Goal: Task Accomplishment & Management: Manage account settings

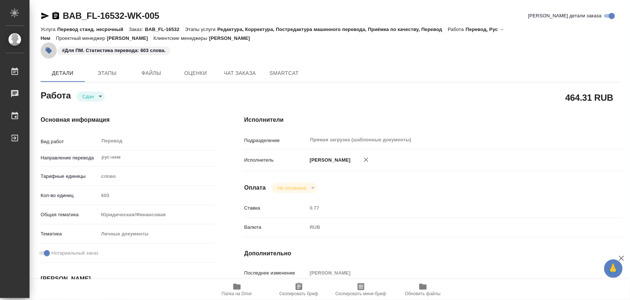
click at [47, 51] on icon "button" at bounding box center [49, 51] width 6 height 6
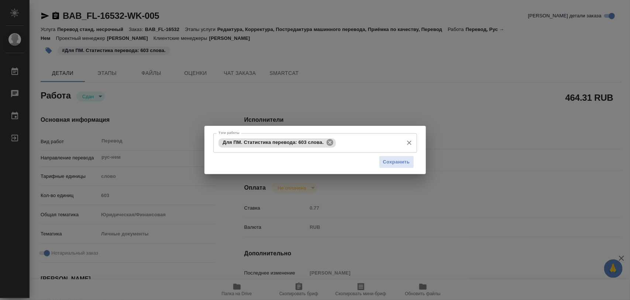
click at [332, 140] on icon at bounding box center [330, 142] width 7 height 7
click at [321, 143] on input "Тэги работы" at bounding box center [308, 143] width 183 height 13
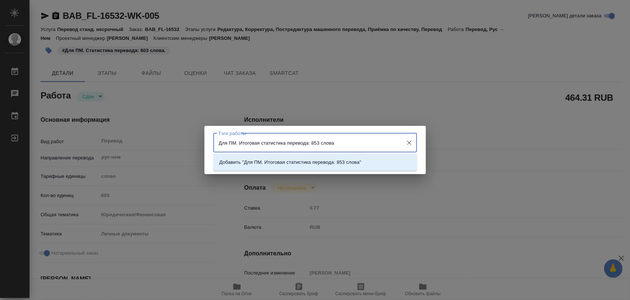
type input "Для ПМ. Итоговая статистика перевода: 853 слова."
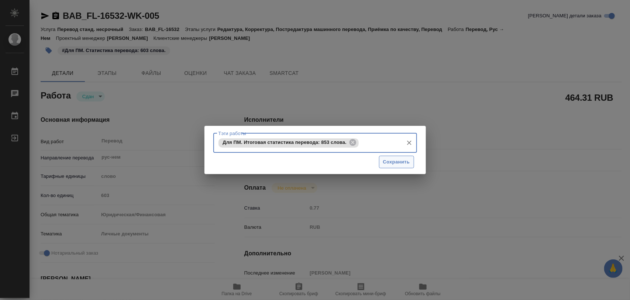
click at [393, 161] on span "Сохранить" at bounding box center [396, 162] width 27 height 8
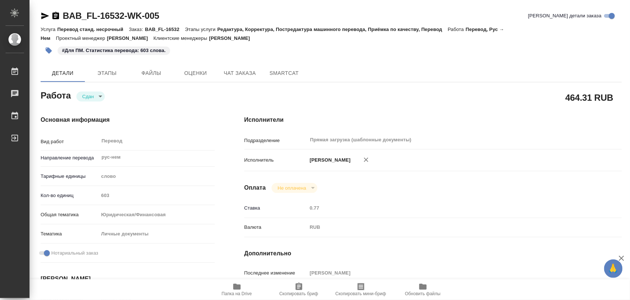
type input "closed"
type input "рус-нем"
type input "5a8b1489cc6b4906c91bfd90"
type input "603"
type input "yr-fn"
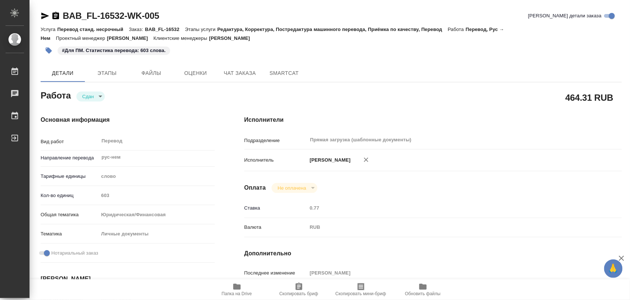
type input "5a8b8b956a9677013d343cfe"
checkbox input "true"
type input "16.09.2025 13:20"
type input "16.09.2025 14:06"
type input "22.09.2025 12:00"
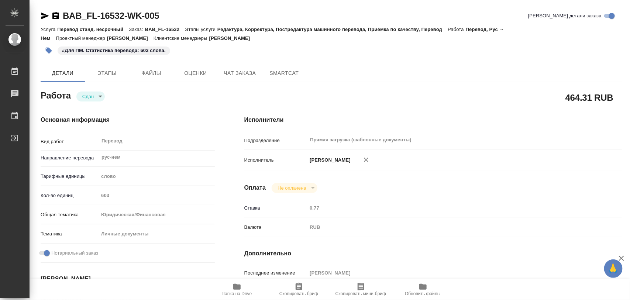
type input "[DATE] 11:59"
type input "[DATE] 10:00"
type input "Прямая загрузка (шаблонные документы)"
type input "notPayed"
type input "0.77"
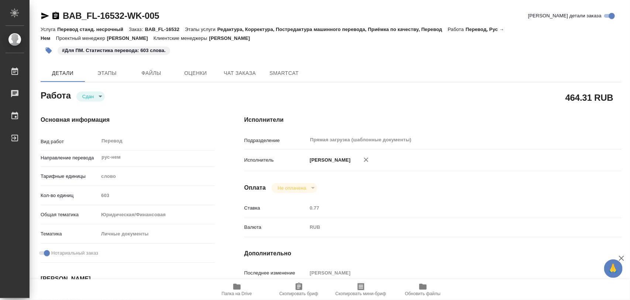
type input "RUB"
type input "[PERSON_NAME]"
type input "BAB_FL-16532"
type input "Перевод станд. несрочный"
type input "Редактура, Корректура, Постредактура машинного перевода, Приёмка по качеству, П…"
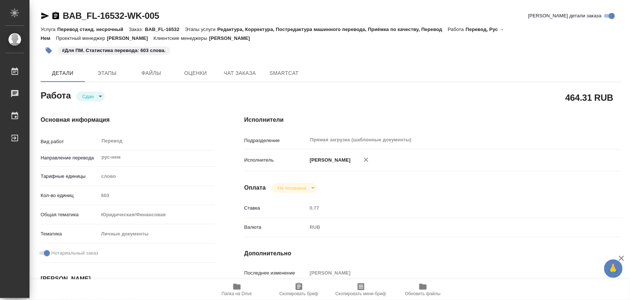
type input "[PERSON_NAME]"
type input "/Clients/FL_BAB/Orders/BAB_FL-16532"
click at [50, 52] on icon "button" at bounding box center [49, 51] width 6 height 6
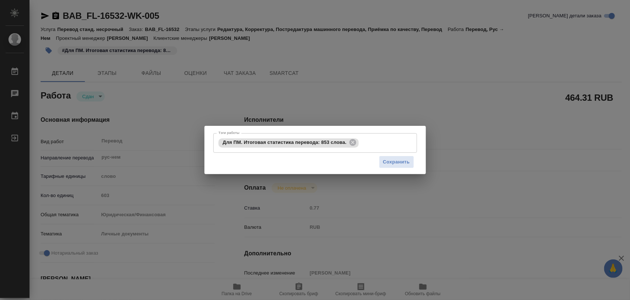
click at [364, 10] on div "Тэги работы Для ПМ. Итоговая статистика перевода: 853 слова. Тэги работы Сохран…" at bounding box center [315, 150] width 630 height 300
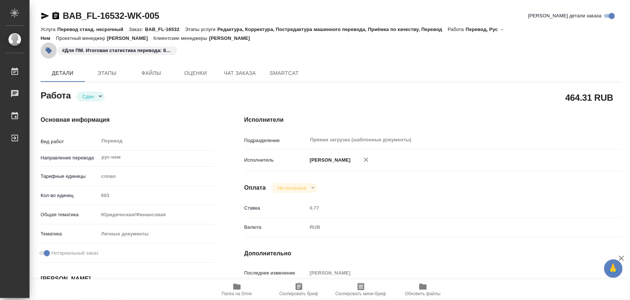
click at [47, 50] on icon "button" at bounding box center [49, 51] width 6 height 6
type textarea "x"
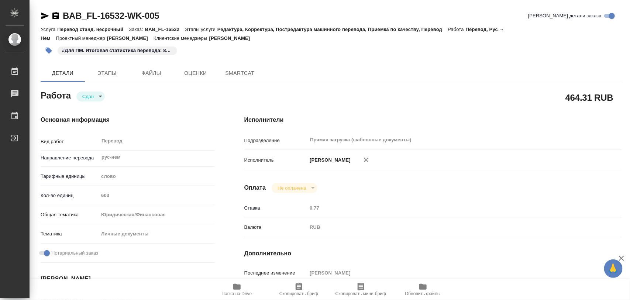
type textarea "x"
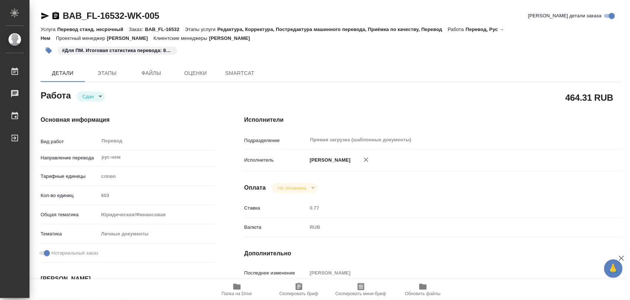
type textarea "x"
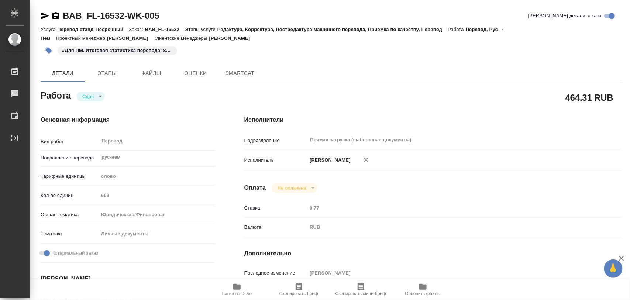
type textarea "x"
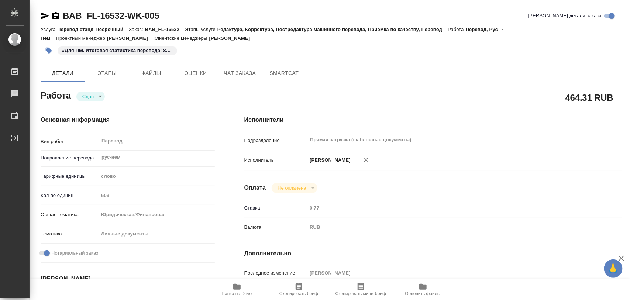
type textarea "x"
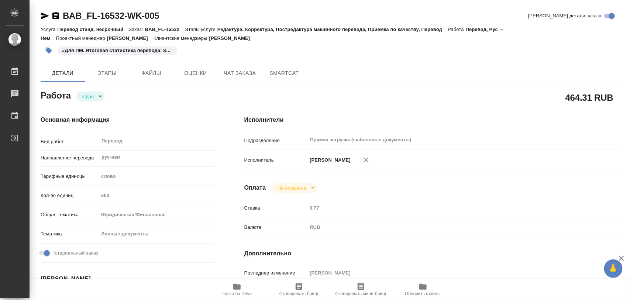
type textarea "x"
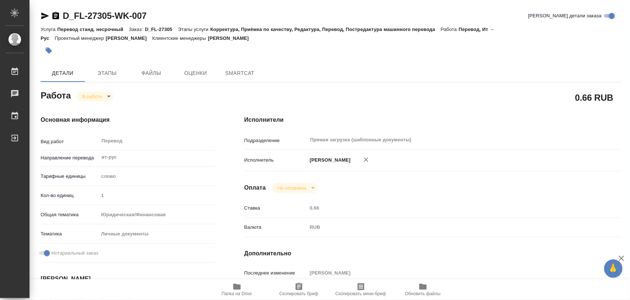
type textarea "x"
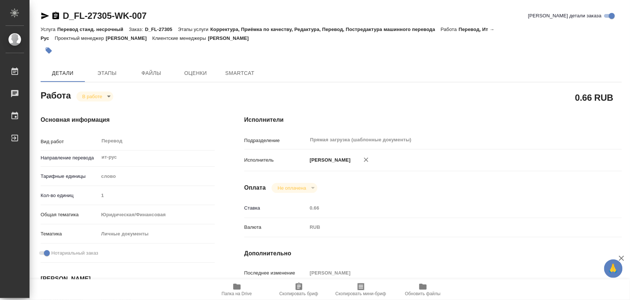
type textarea "x"
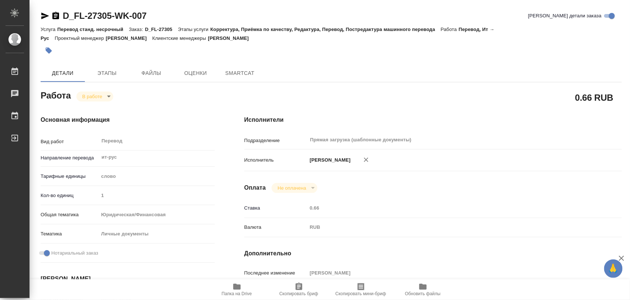
type textarea "x"
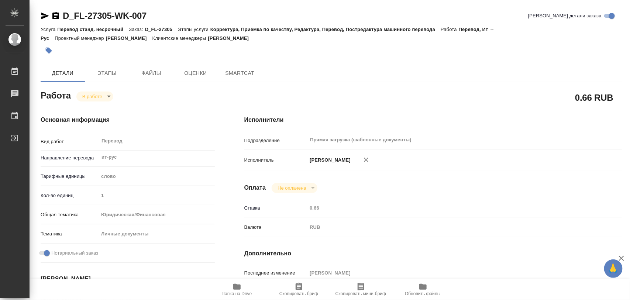
type textarea "x"
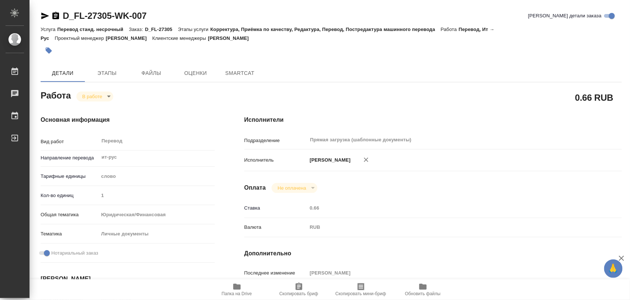
type textarea "x"
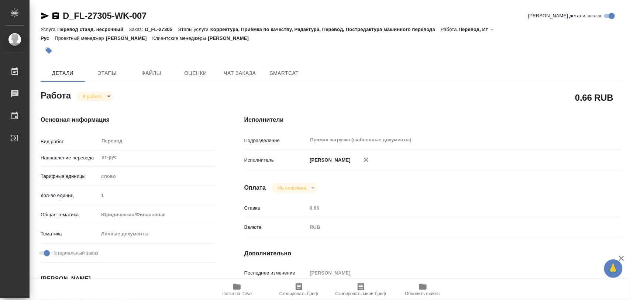
click at [238, 290] on icon "button" at bounding box center [237, 286] width 9 height 9
type textarea "x"
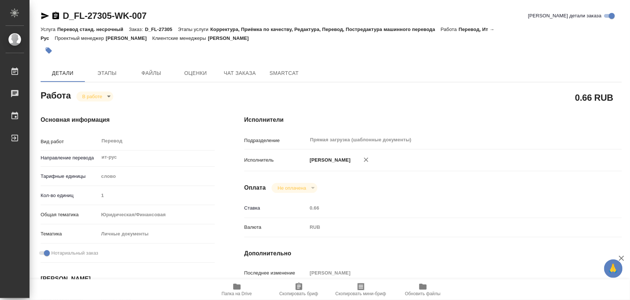
type textarea "x"
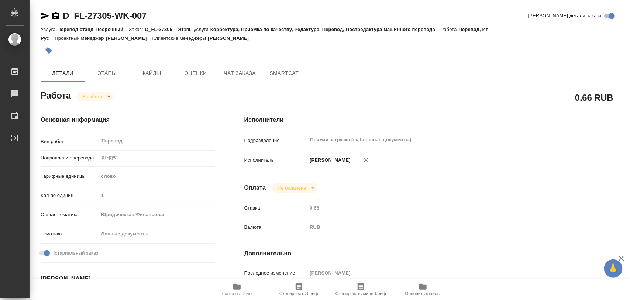
type textarea "x"
click at [111, 71] on span "Этапы" at bounding box center [106, 73] width 35 height 9
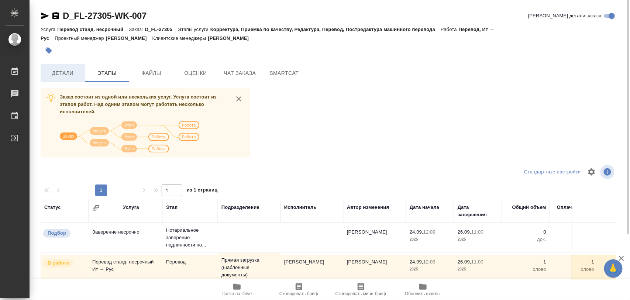
click at [67, 74] on span "Детали" at bounding box center [62, 73] width 35 height 9
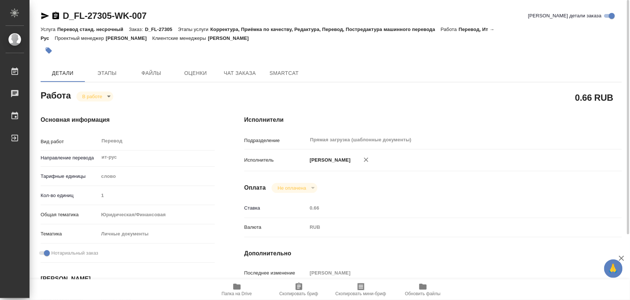
type textarea "x"
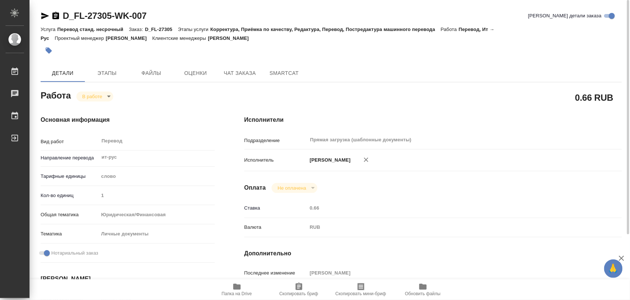
type textarea "x"
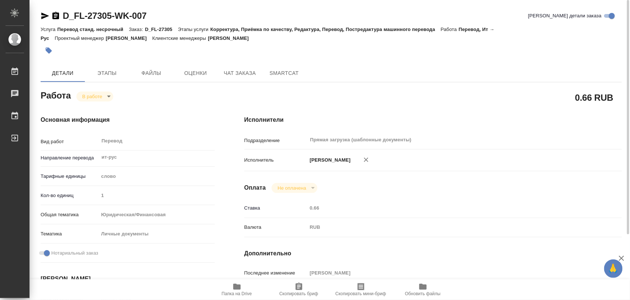
type textarea "x"
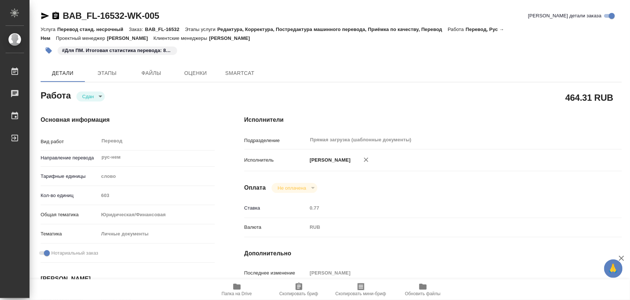
type textarea "x"
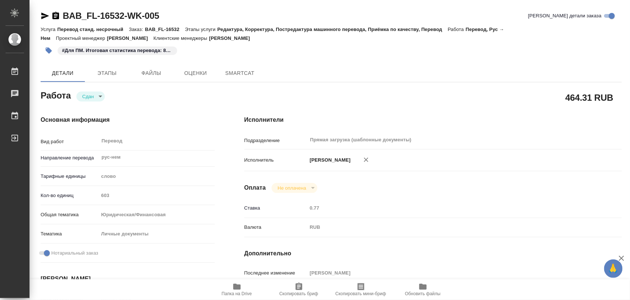
type textarea "x"
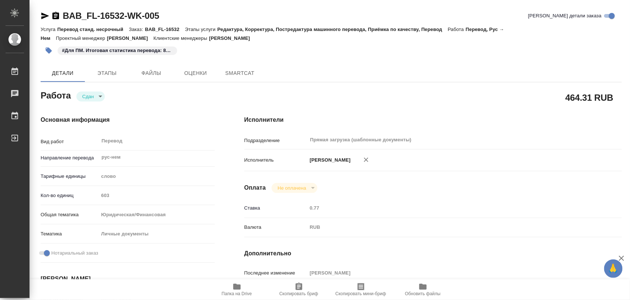
type textarea "x"
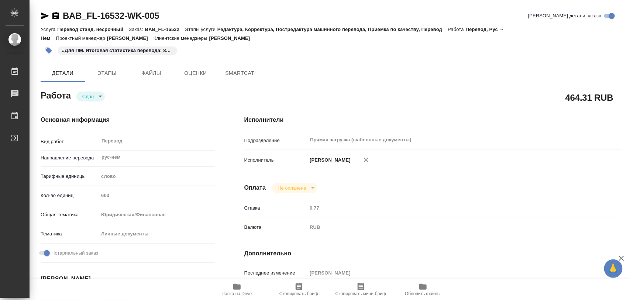
type textarea "x"
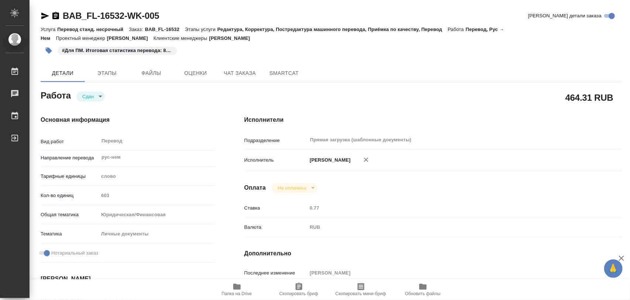
type textarea "x"
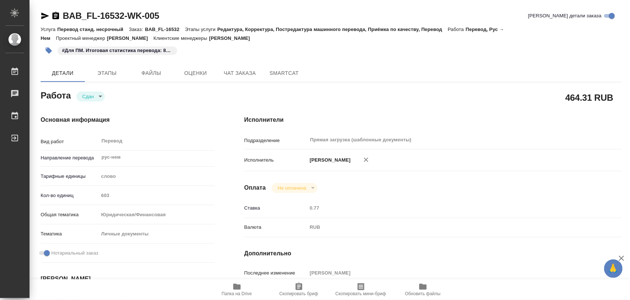
type textarea "x"
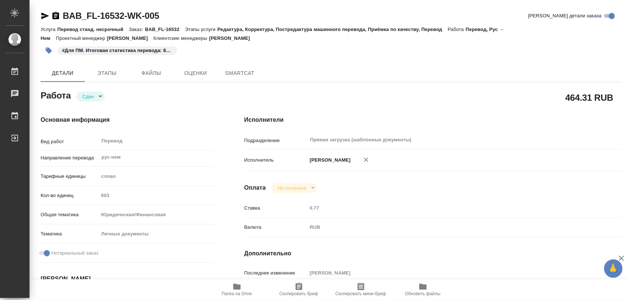
type textarea "x"
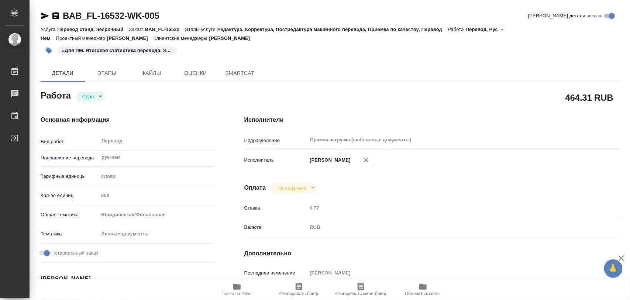
type textarea "x"
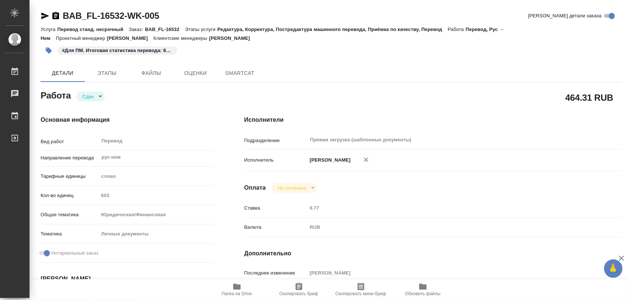
type textarea "x"
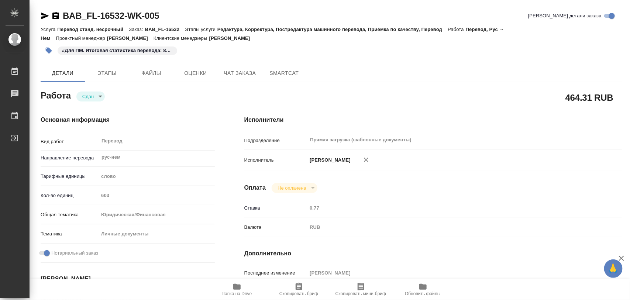
type textarea "x"
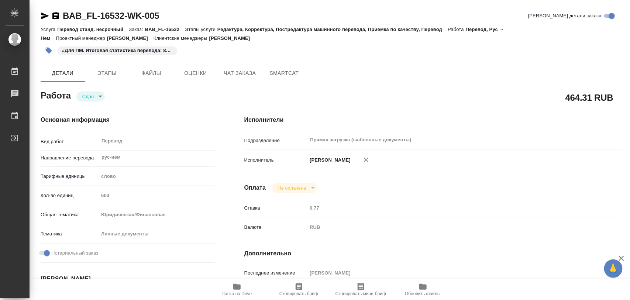
type textarea "x"
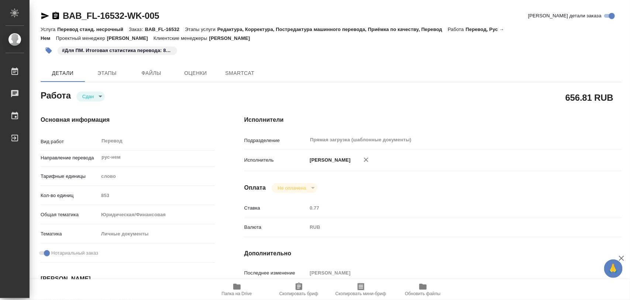
type textarea "x"
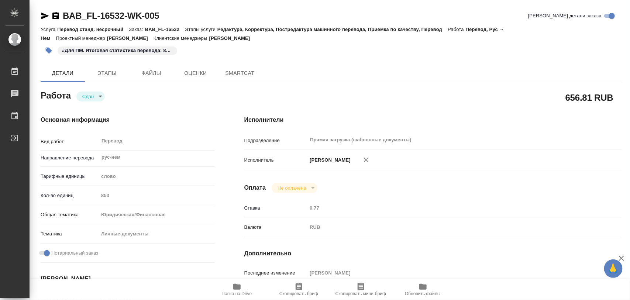
type textarea "x"
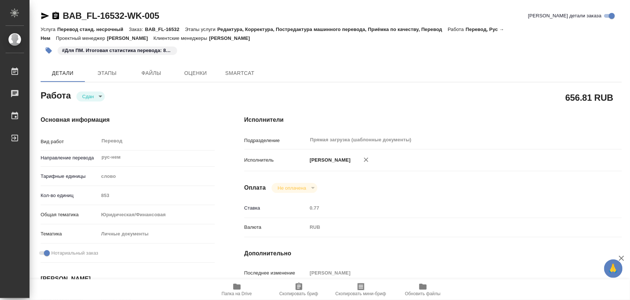
type textarea "x"
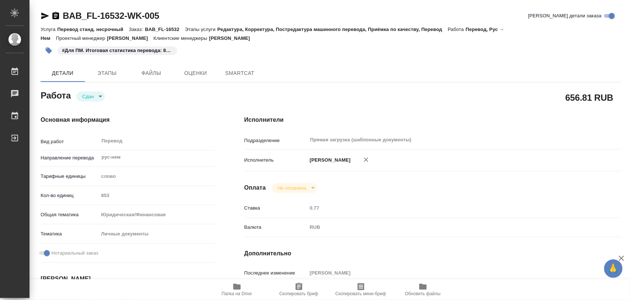
type textarea "x"
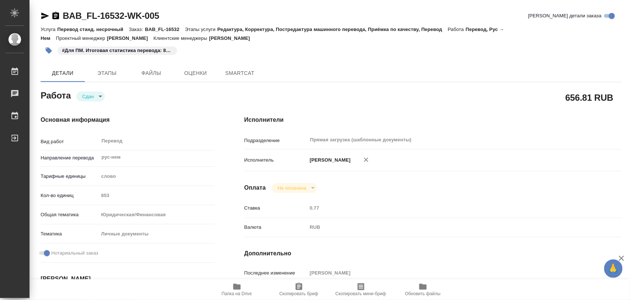
type textarea "x"
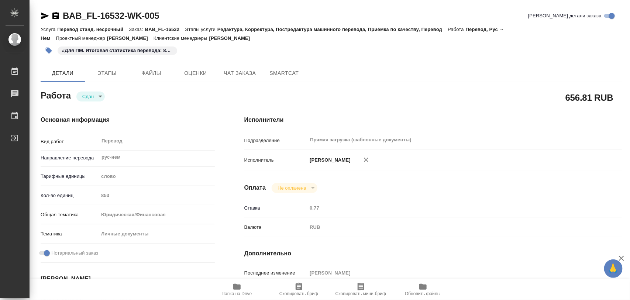
type textarea "x"
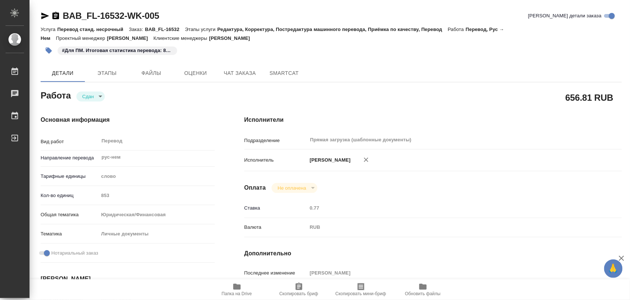
type textarea "x"
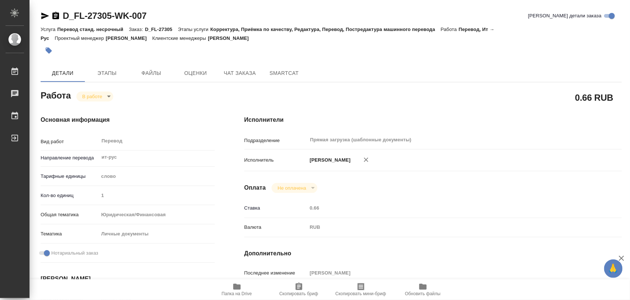
click at [49, 52] on icon "button" at bounding box center [49, 51] width 6 height 6
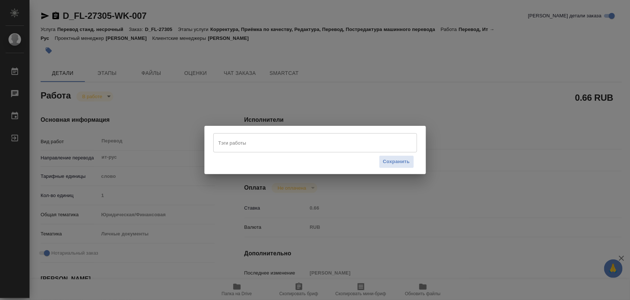
click at [231, 137] on input "Тэги работы" at bounding box center [308, 143] width 183 height 13
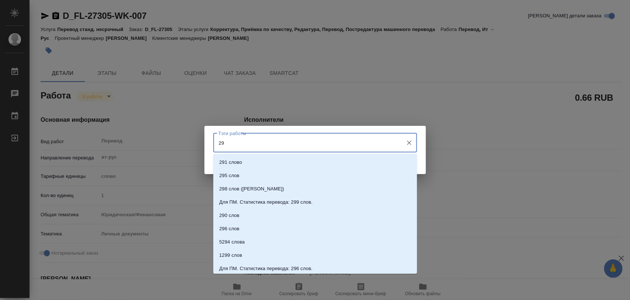
type input "297"
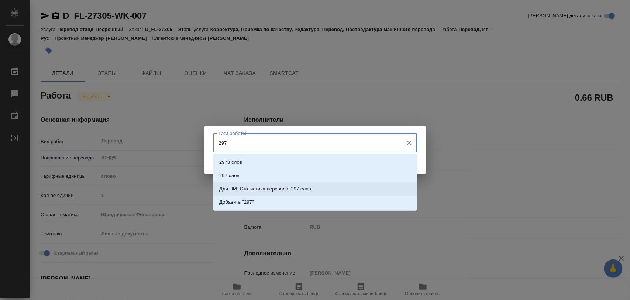
click at [277, 190] on p "Для ПМ. Статистика перевода: 297 слов." at bounding box center [265, 188] width 93 height 7
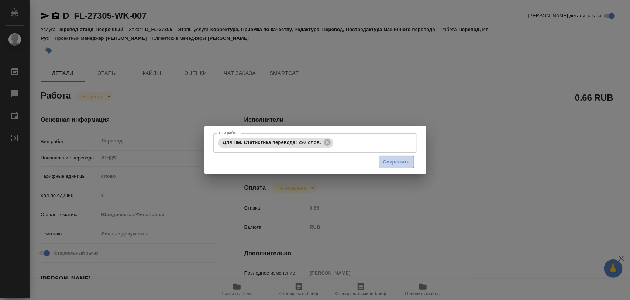
click at [390, 165] on span "Сохранить" at bounding box center [396, 162] width 27 height 8
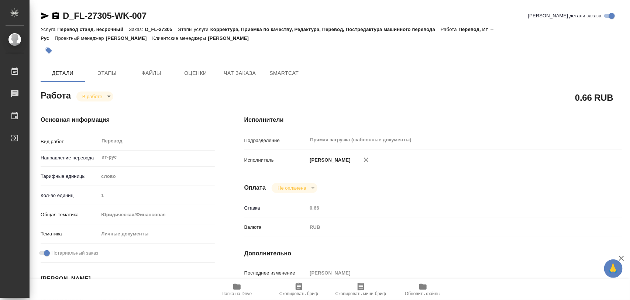
type input "inProgress"
type input "ит-рус"
type input "5a8b1489cc6b4906c91bfd90"
type input "1"
type input "yr-fn"
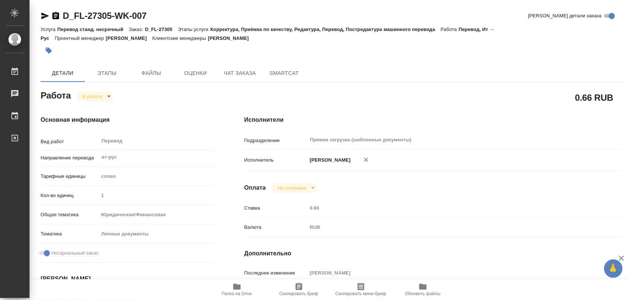
type input "5a8b8b956a9677013d343cfe"
checkbox input "true"
type input "24.09.2025 12:09"
type input "24.09.2025 12:27"
type input "26.09.2025 11:00"
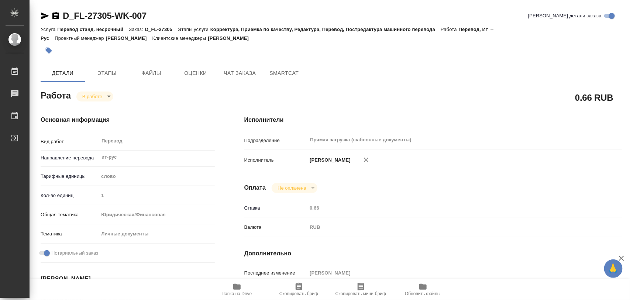
type input "26.09.2025 11:00"
type input "Прямая загрузка (шаблонные документы)"
type input "notPayed"
type input "0.66"
type input "RUB"
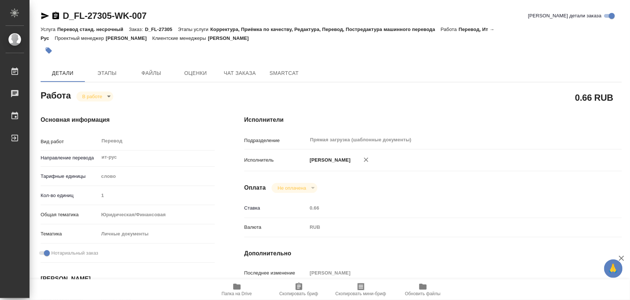
type input "[PERSON_NAME]"
type input "D_FL-27305"
type input "Перевод станд. несрочный"
type input "Корректура, Приёмка по качеству, Редактура, Перевод, Постредактура машинного пе…"
type input "[PERSON_NAME]"
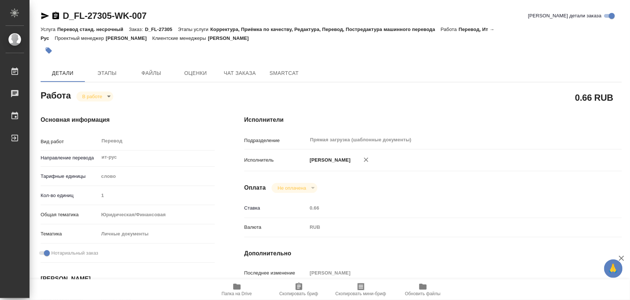
type input "/Clients/FL_D/Orders/D_FL-27305"
type input "https://drive.awatera.com/s/AARNgX3LqDxQAba"
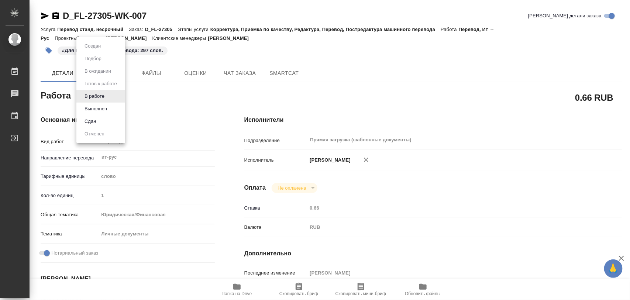
click at [110, 97] on body "🙏 .cls-1 fill:#fff; AWATERA Iglakov Maksim Работы 0 Чаты График Выйти D_FL-2730…" at bounding box center [315, 150] width 630 height 300
click at [102, 108] on button "Выполнен" at bounding box center [95, 109] width 27 height 8
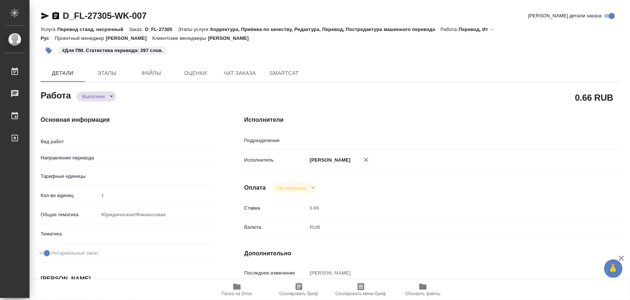
type textarea "x"
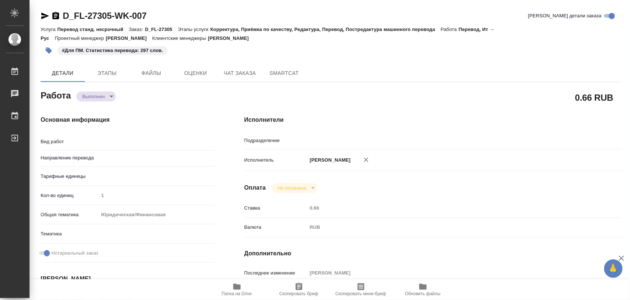
type textarea "x"
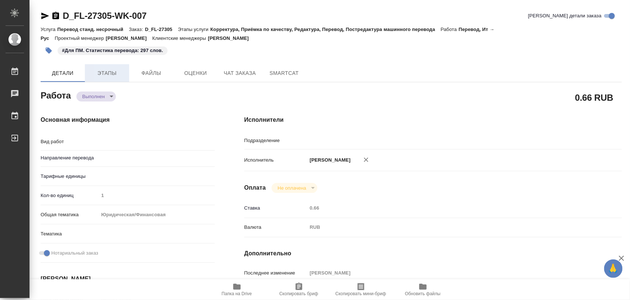
type textarea "x"
type textarea "Перевод"
type textarea "x"
type input "Прямая загрузка (шаблонные документы)"
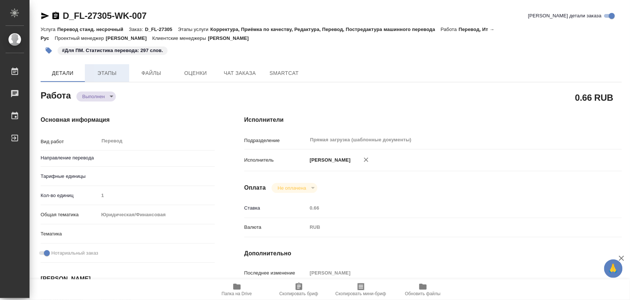
type textarea "x"
type input "ит-рус"
click at [108, 80] on button "Этапы" at bounding box center [107, 73] width 44 height 18
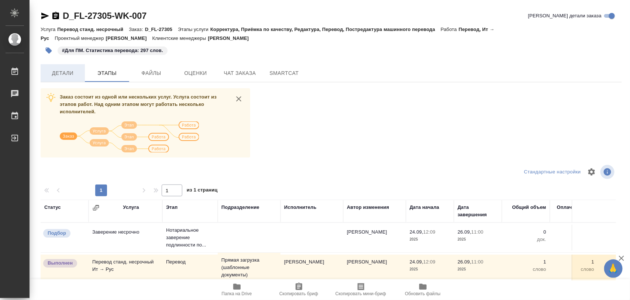
click at [70, 74] on span "Детали" at bounding box center [62, 73] width 35 height 9
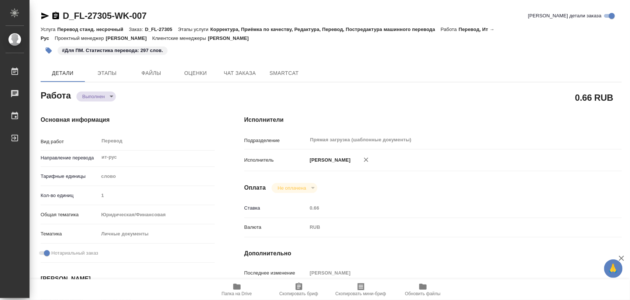
type textarea "x"
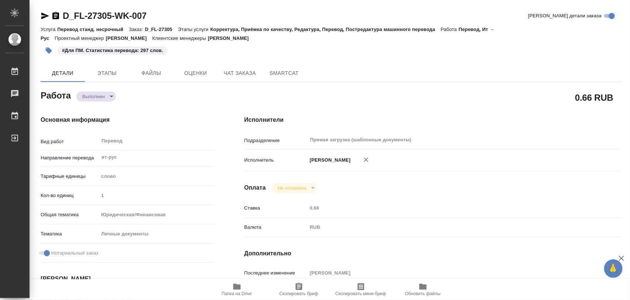
type textarea "x"
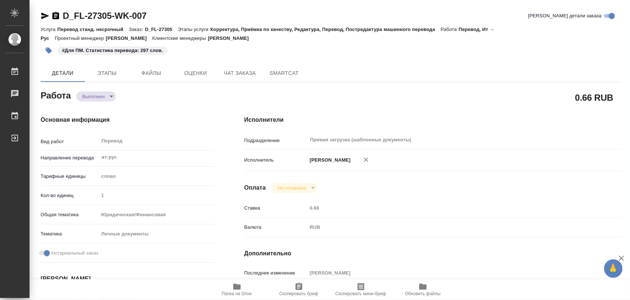
type textarea "x"
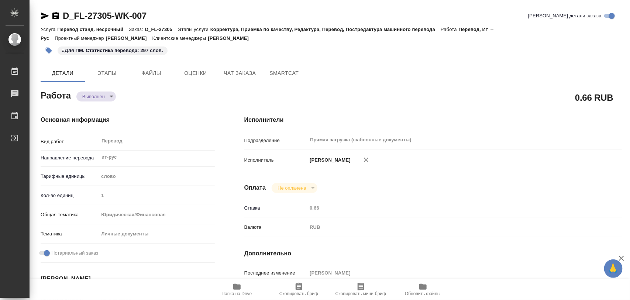
type textarea "x"
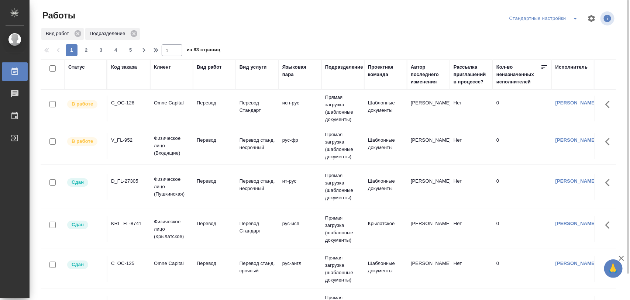
click at [128, 180] on div "D_FL-27305" at bounding box center [128, 181] width 35 height 7
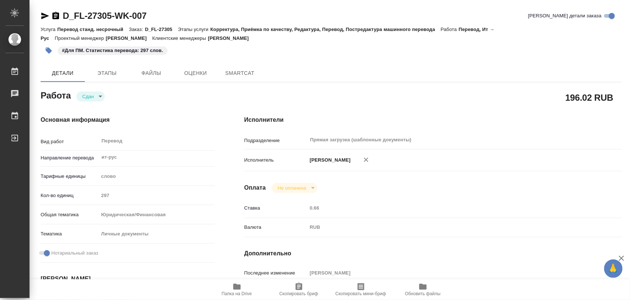
type textarea "x"
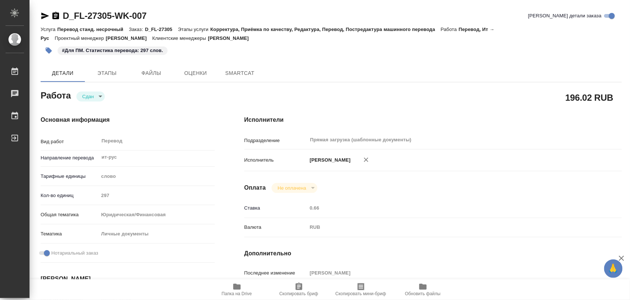
type textarea "x"
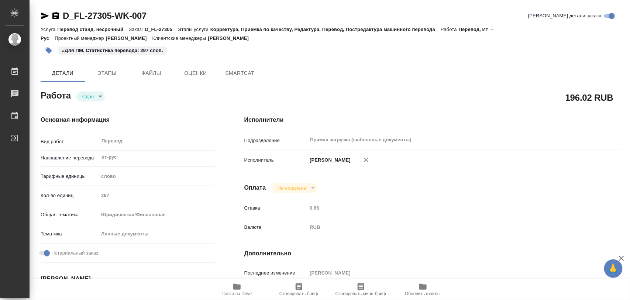
type textarea "x"
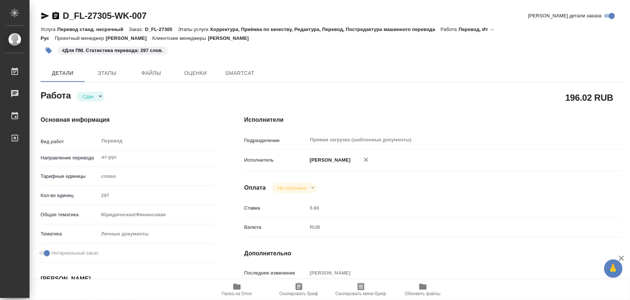
type textarea "x"
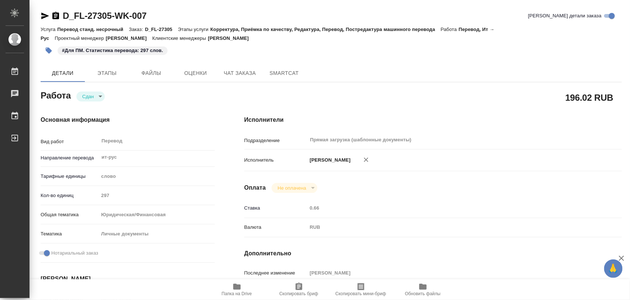
type textarea "x"
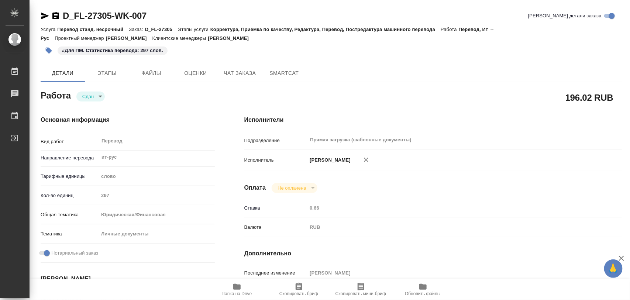
type textarea "x"
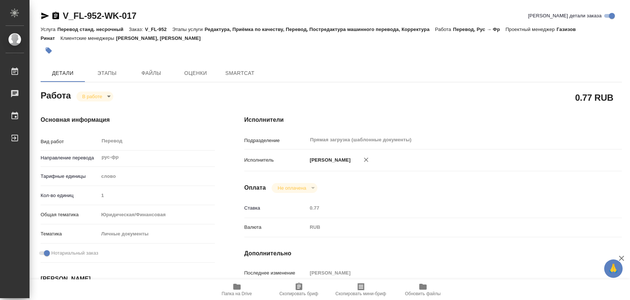
type textarea "x"
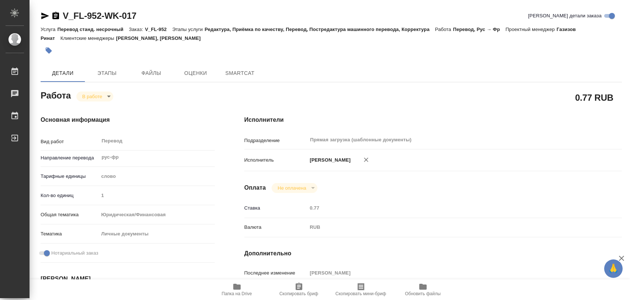
type textarea "x"
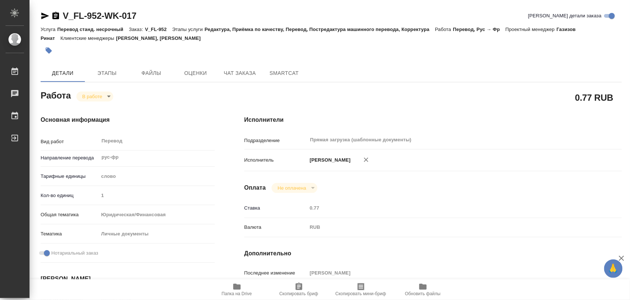
type textarea "x"
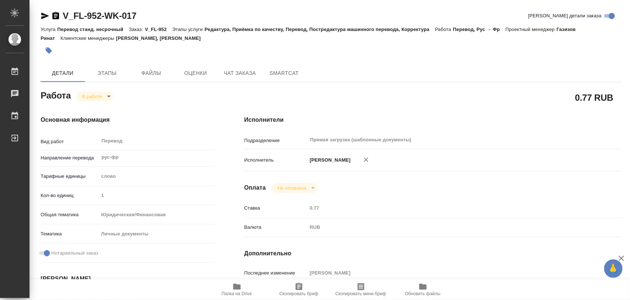
type textarea "x"
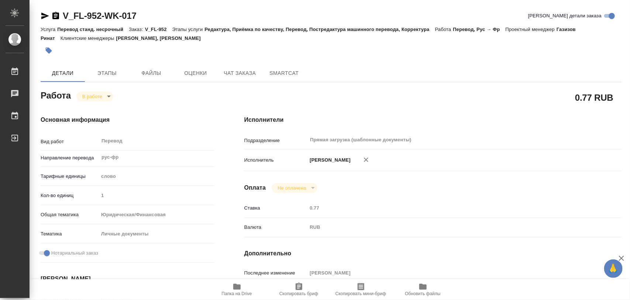
click at [236, 291] on icon "button" at bounding box center [237, 286] width 9 height 9
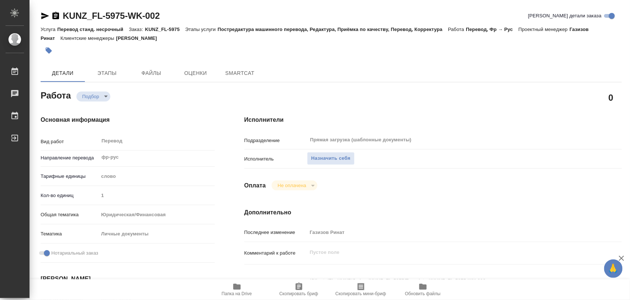
type textarea "x"
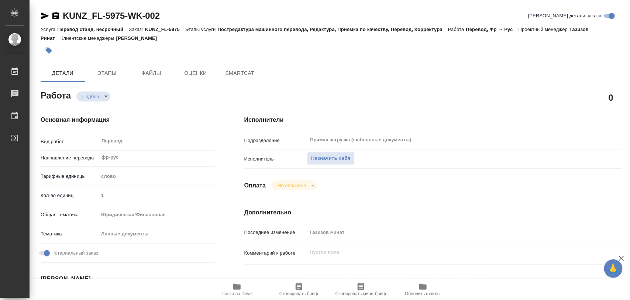
type textarea "x"
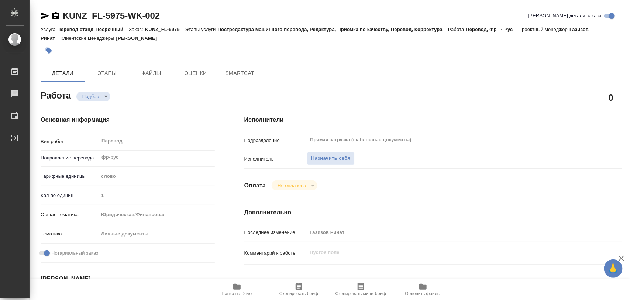
type textarea "x"
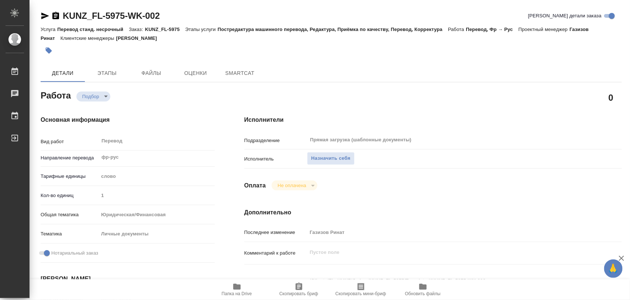
scroll to position [138, 0]
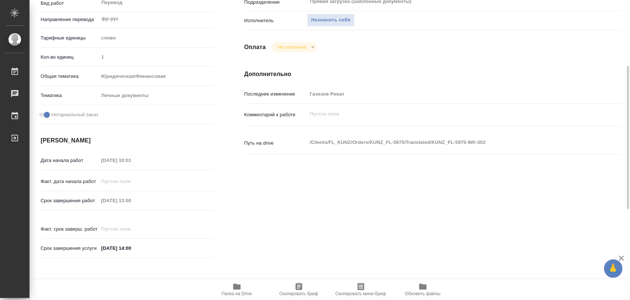
type textarea "x"
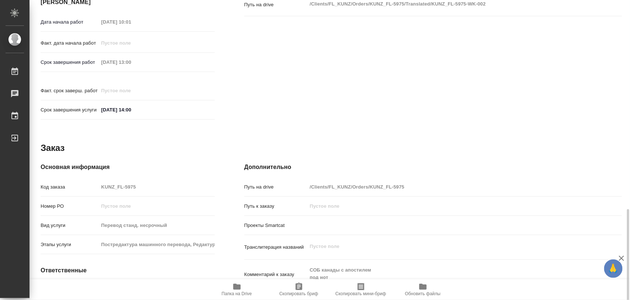
scroll to position [329, 0]
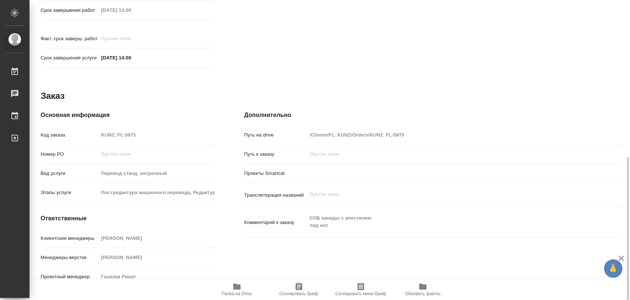
type textarea "x"
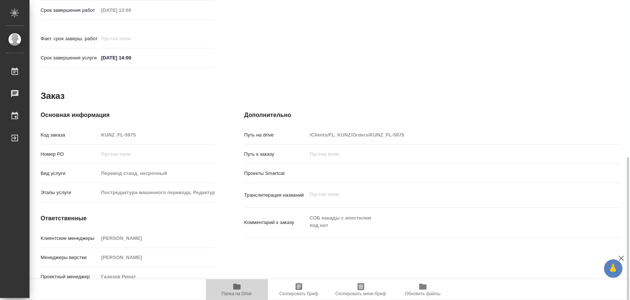
click at [242, 286] on span "Папка на Drive" at bounding box center [236, 289] width 53 height 14
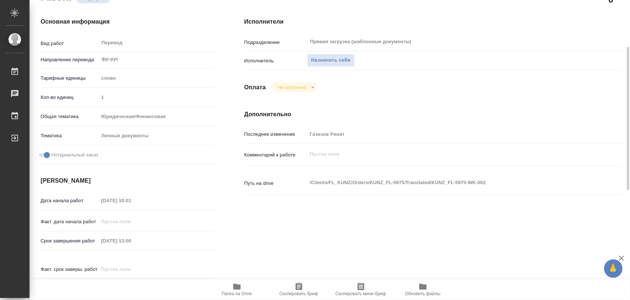
scroll to position [0, 0]
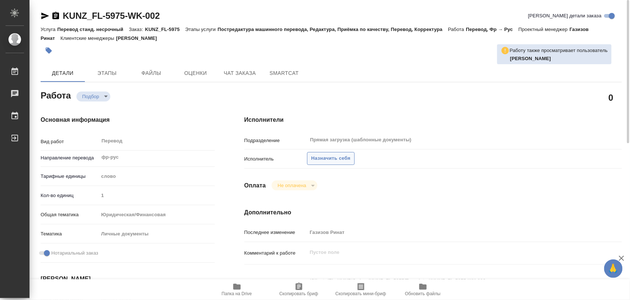
click at [334, 160] on span "Назначить себя" at bounding box center [330, 158] width 39 height 8
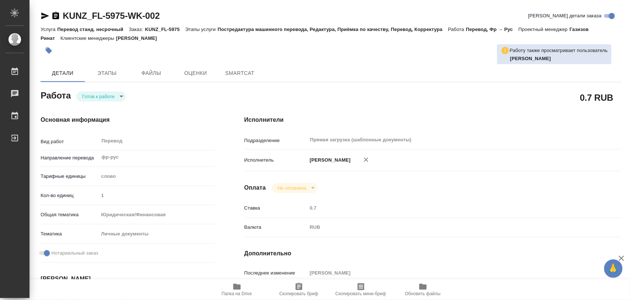
type textarea "x"
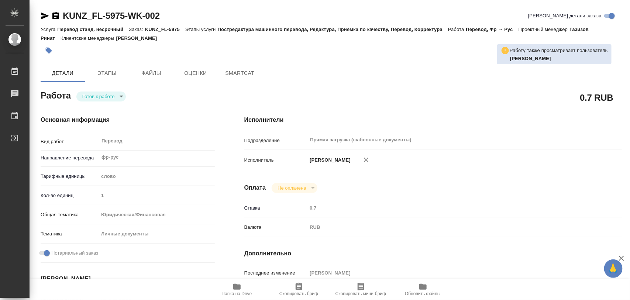
type textarea "x"
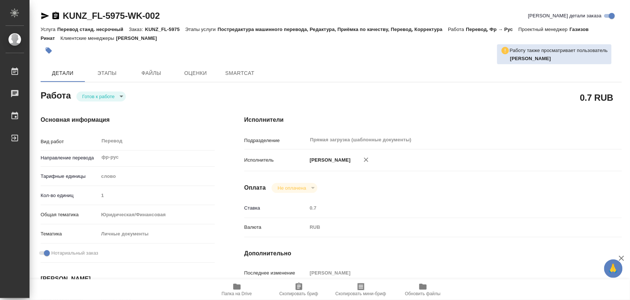
type textarea "x"
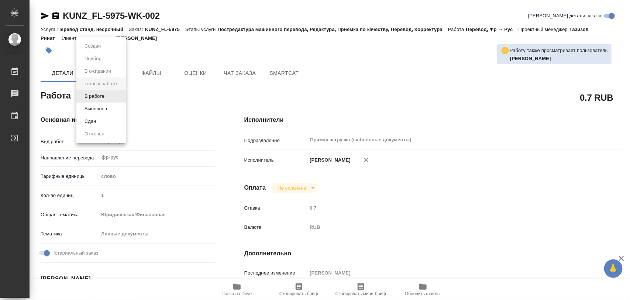
click at [123, 97] on body "🙏 .cls-1 fill:#fff; AWATERA Iglakov Maksim Работы Чаты График Выйти KUNZ_FL-597…" at bounding box center [315, 150] width 630 height 300
type textarea "x"
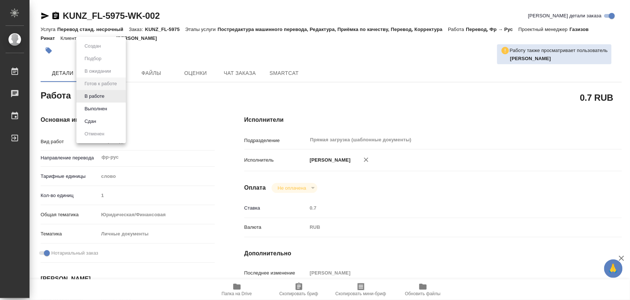
type textarea "x"
click at [109, 98] on li "В работе" at bounding box center [100, 96] width 49 height 13
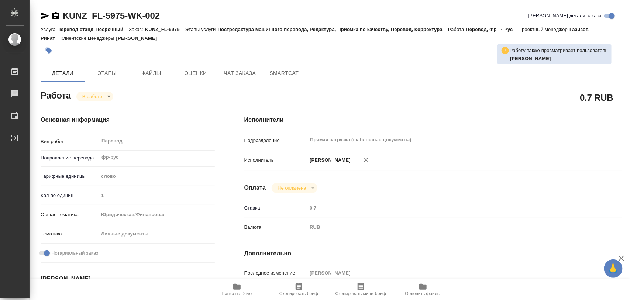
type textarea "x"
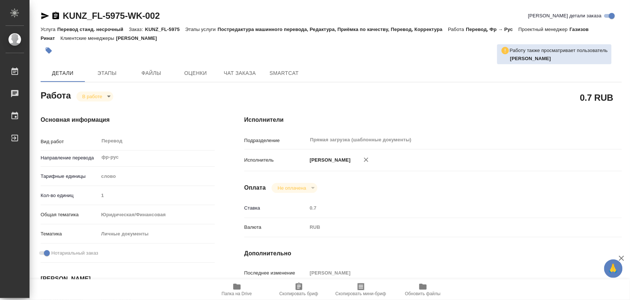
type textarea "x"
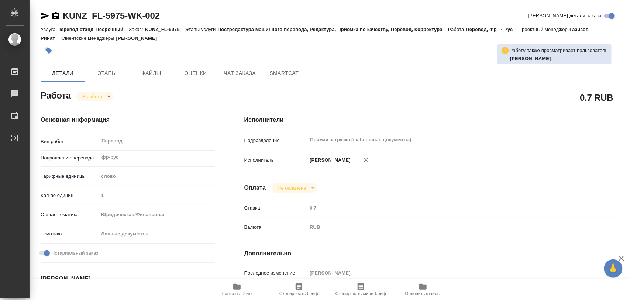
type textarea "x"
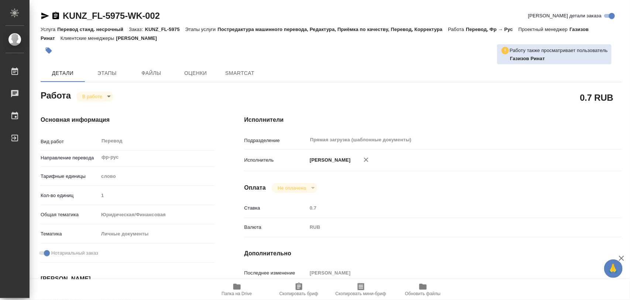
type textarea "x"
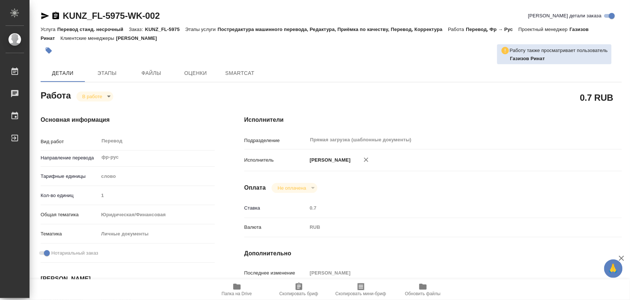
type textarea "x"
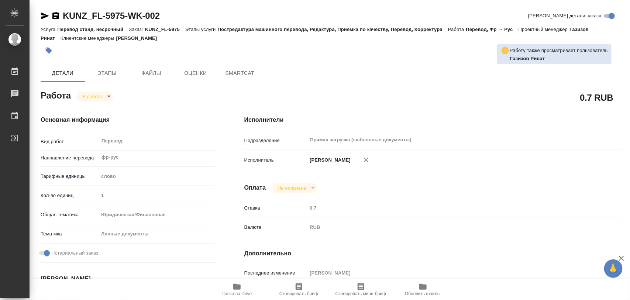
type textarea "x"
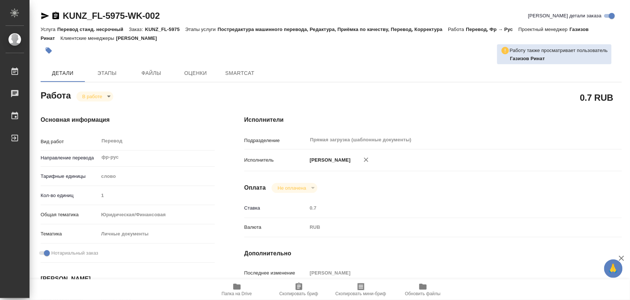
type textarea "x"
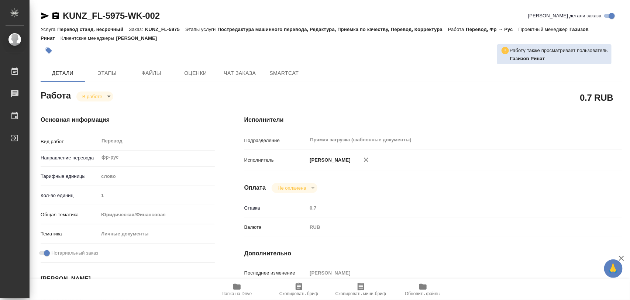
type textarea "x"
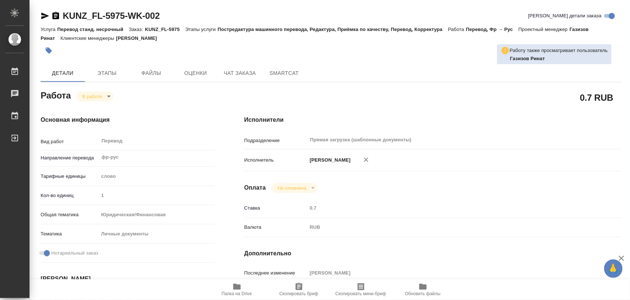
type textarea "x"
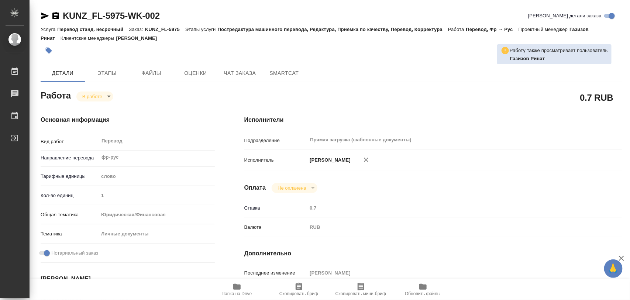
type textarea "x"
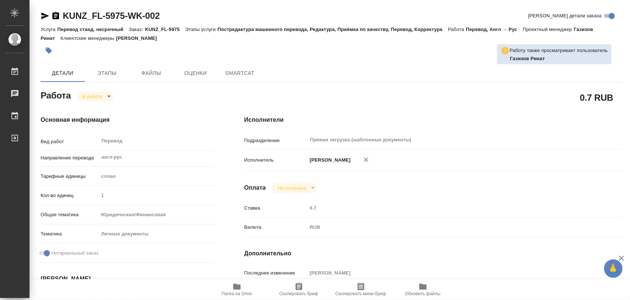
type textarea "x"
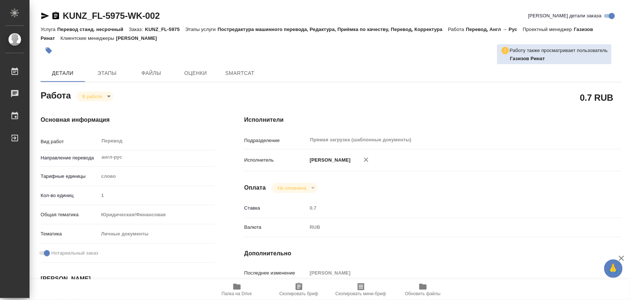
type textarea "x"
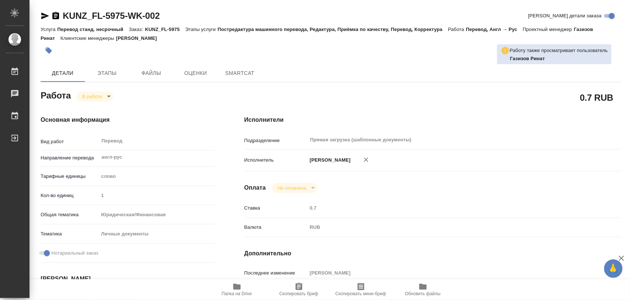
type textarea "x"
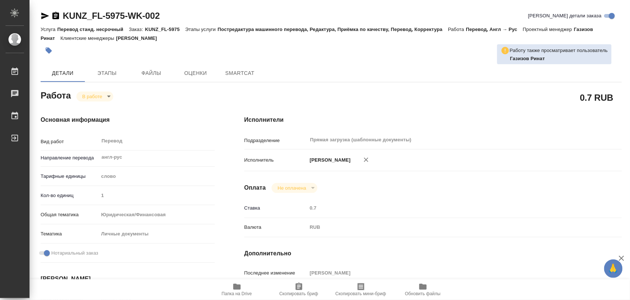
type textarea "x"
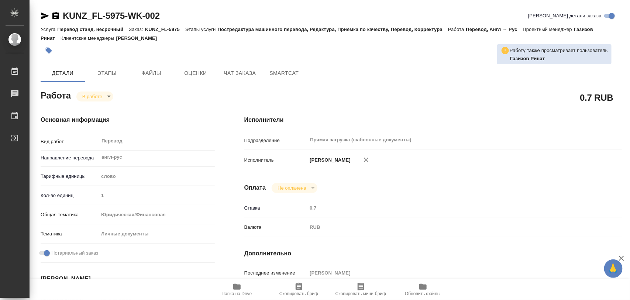
type textarea "x"
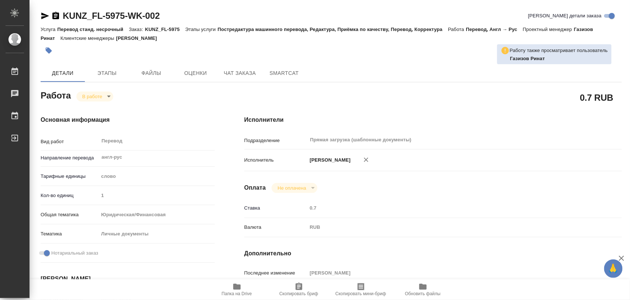
type textarea "x"
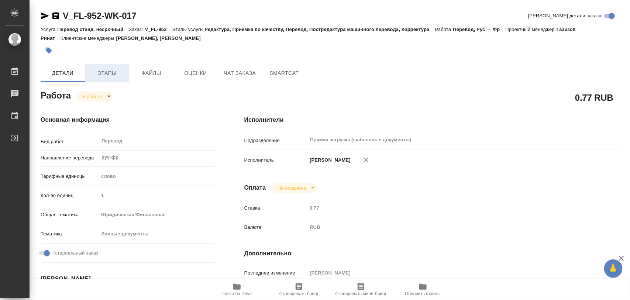
click at [111, 75] on span "Этапы" at bounding box center [106, 73] width 35 height 9
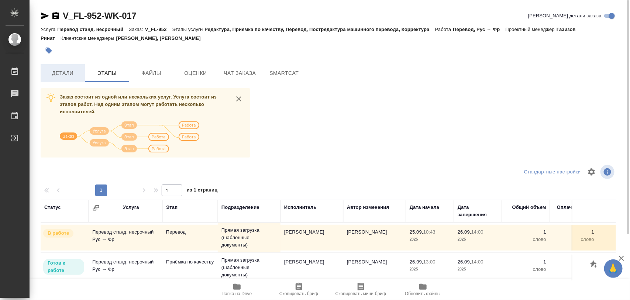
click at [70, 74] on span "Детали" at bounding box center [62, 73] width 35 height 9
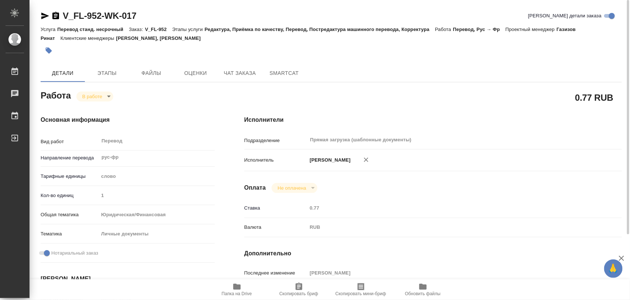
type textarea "x"
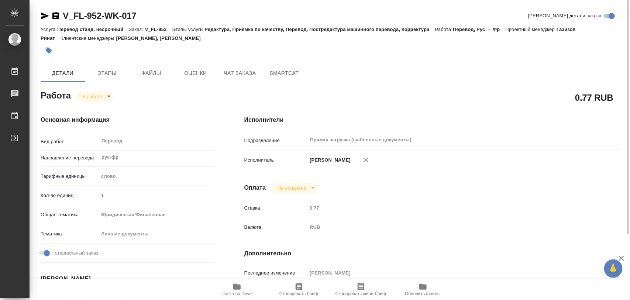
type textarea "x"
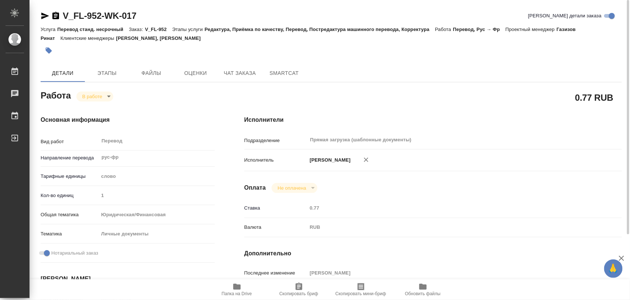
type textarea "x"
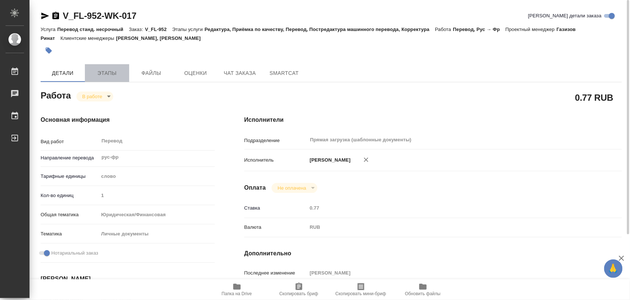
click at [120, 73] on span "Этапы" at bounding box center [106, 73] width 35 height 9
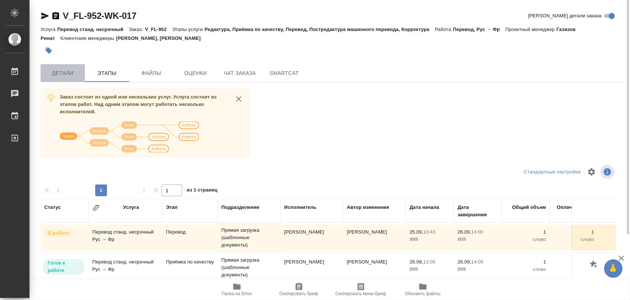
click at [74, 71] on span "Детали" at bounding box center [62, 73] width 35 height 9
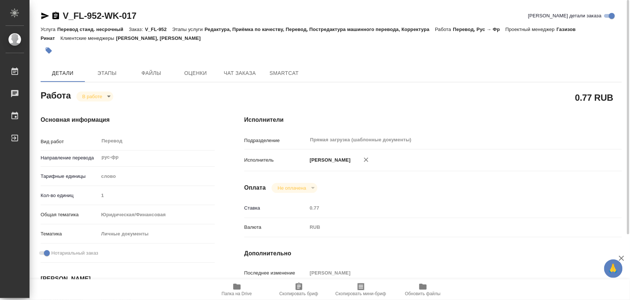
type textarea "x"
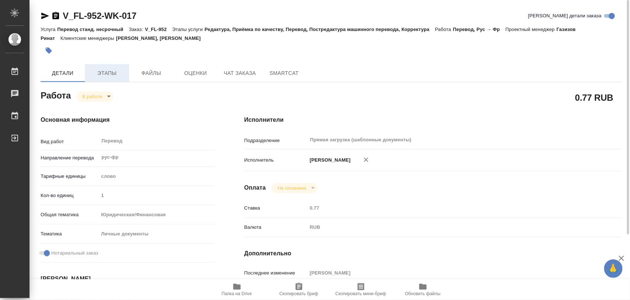
click at [112, 75] on span "Этапы" at bounding box center [106, 73] width 35 height 9
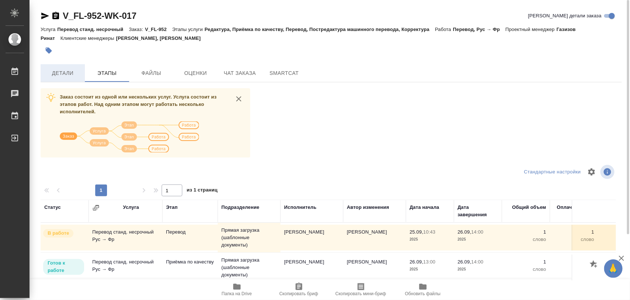
click at [69, 76] on span "Детали" at bounding box center [62, 73] width 35 height 9
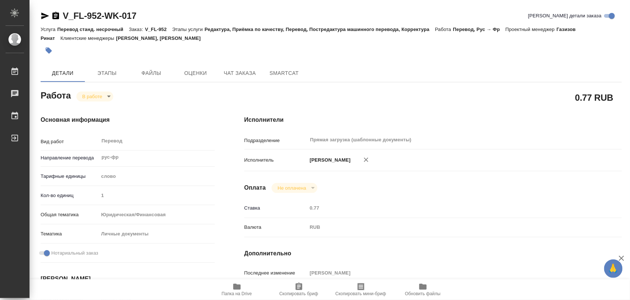
type textarea "x"
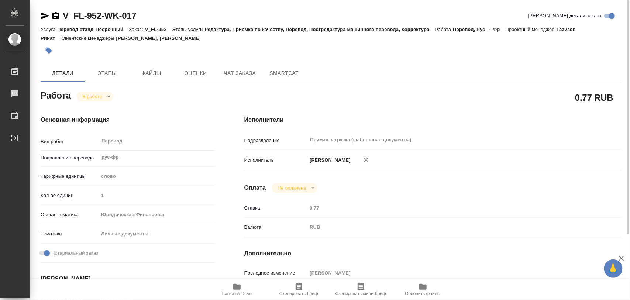
type textarea "x"
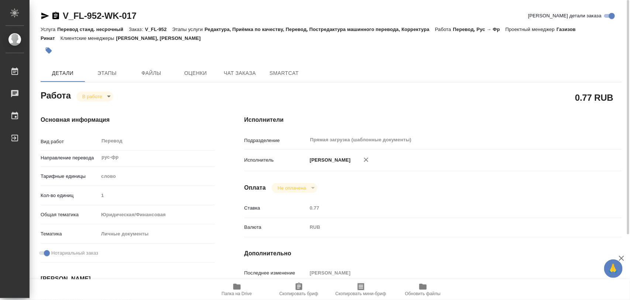
type textarea "x"
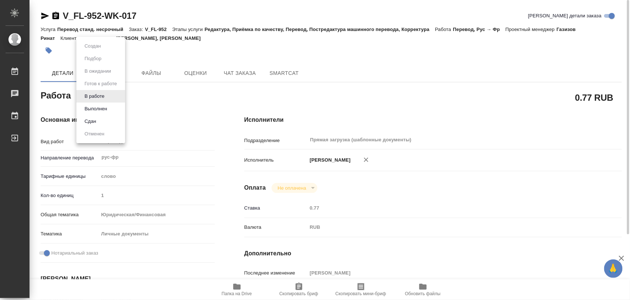
click at [109, 98] on body "🙏 .cls-1 fill:#fff; AWATERA Iglakov Maksim Работы 0 Чаты График Выйти V_FL-952-…" at bounding box center [315, 150] width 630 height 300
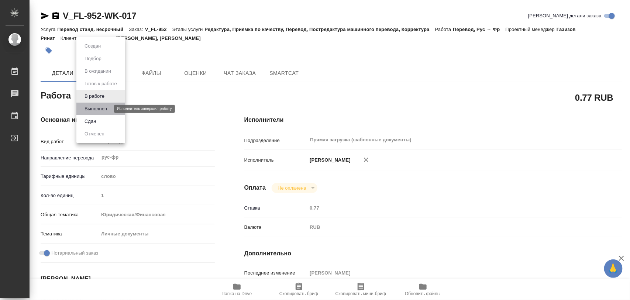
click at [99, 109] on button "Выполнен" at bounding box center [95, 109] width 27 height 8
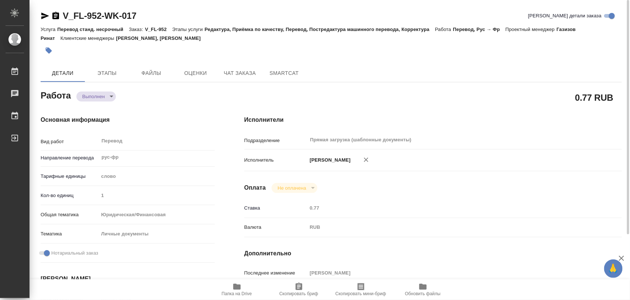
type textarea "x"
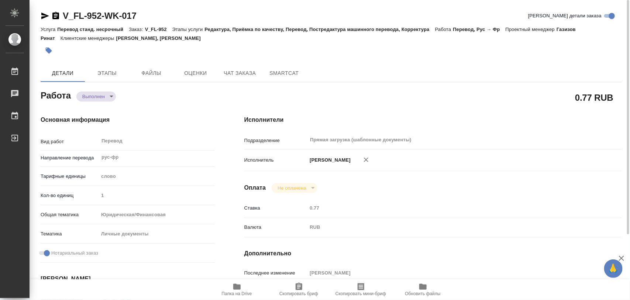
click at [54, 49] on button "button" at bounding box center [49, 50] width 16 height 16
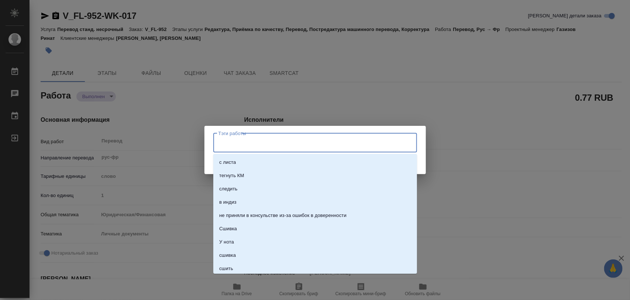
click at [237, 143] on input "Тэги работы" at bounding box center [308, 143] width 183 height 13
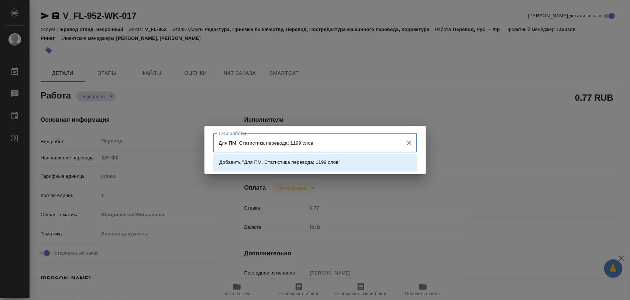
type input "Для ПМ. Статистика перевода: 1199 слов."
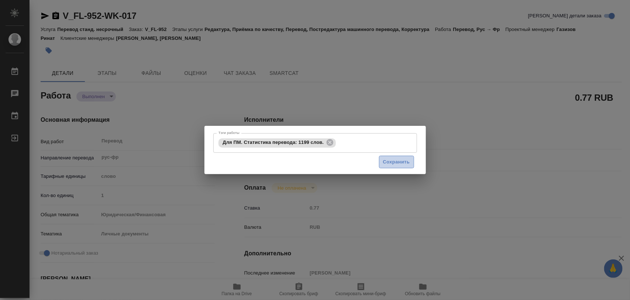
click at [404, 161] on span "Сохранить" at bounding box center [396, 162] width 27 height 8
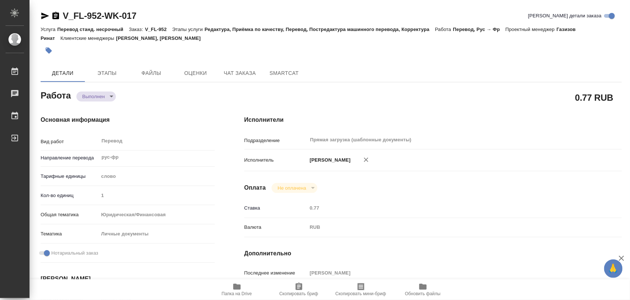
type input "completed"
type textarea "Перевод"
type textarea "x"
type input "рус-фр"
type input "5a8b1489cc6b4906c91bfd90"
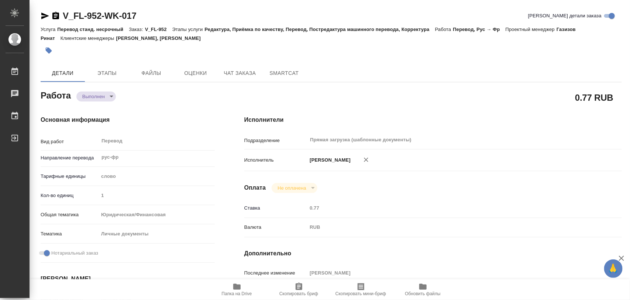
type input "1"
type input "yr-fn"
type input "5a8b8b956a9677013d343cfe"
checkbox input "true"
type input "[DATE] 10:43"
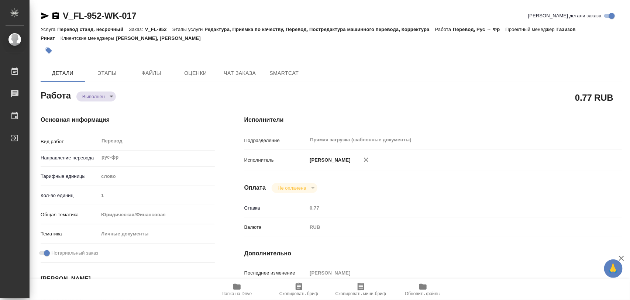
type input "[DATE] 14:13"
type input "[DATE] 14:00"
type input "[DATE] 14:09"
type input "[DATE] 14:00"
type input "Прямая загрузка (шаблонные документы)"
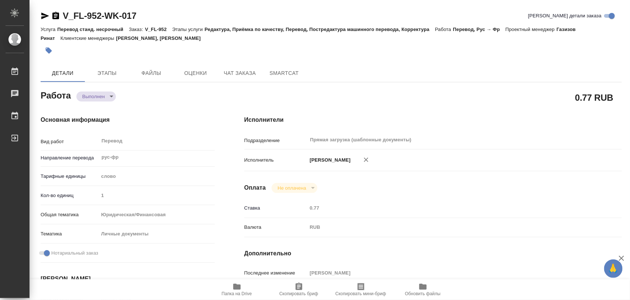
type input "notPayed"
type input "0.77"
type input "RUB"
type input "[PERSON_NAME]"
type textarea "x"
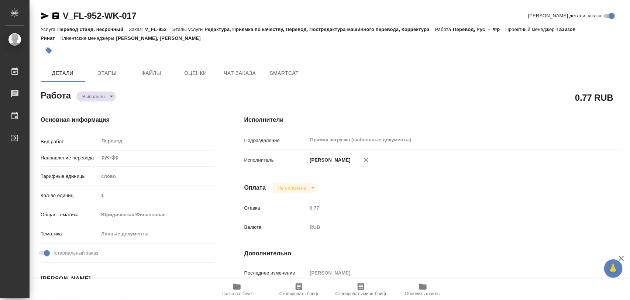
type textarea "/Clients/FL_V/Orders/V_FL-952/Translated/V_FL-952-WK-017"
type textarea "x"
type input "V_FL-952"
type input "Перевод станд. несрочный"
type input "Редактура, Приёмка по качеству, Перевод, Постредактура машинного перевода, Корр…"
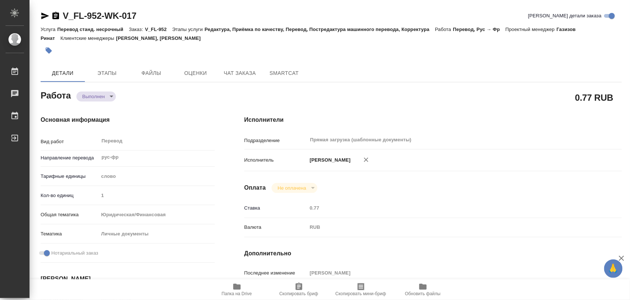
type input "Богомолова Анастасия, Касымов Тимур"
type input "/Clients/FL_V/Orders/V_FL-952"
type textarea "x"
type textarea "Это самые важные имена который нужно соблюсти Kasyanenko Andrey Aleksina Alexan…"
type textarea "x"
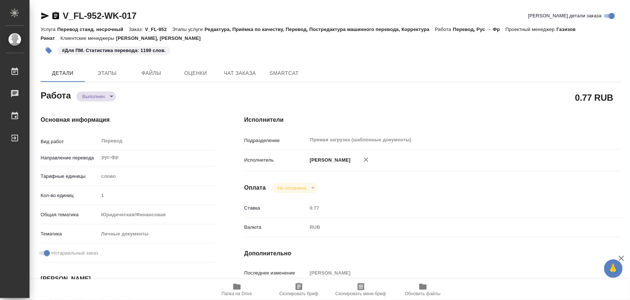
type textarea "x"
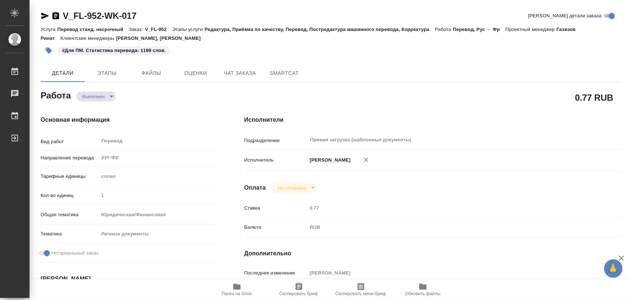
type textarea "x"
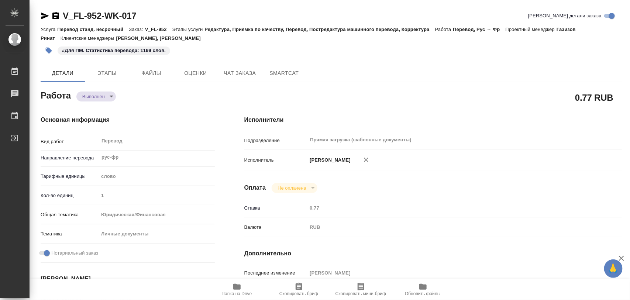
type textarea "x"
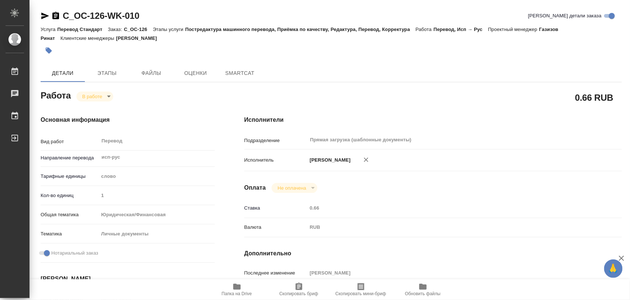
type textarea "x"
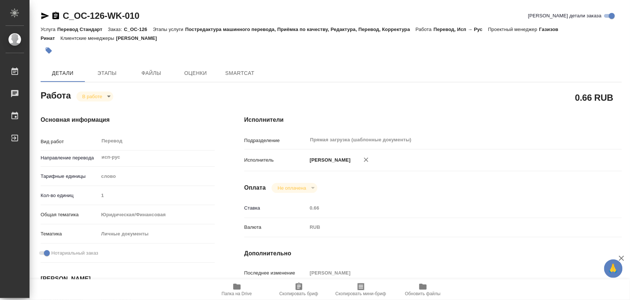
type textarea "x"
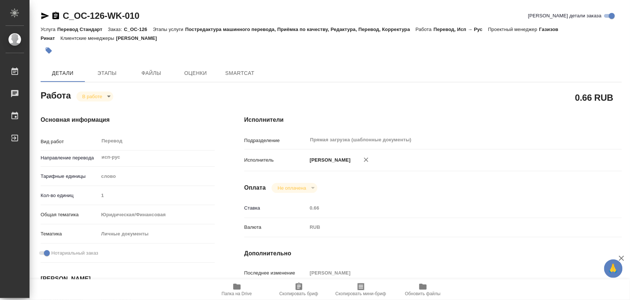
type textarea "x"
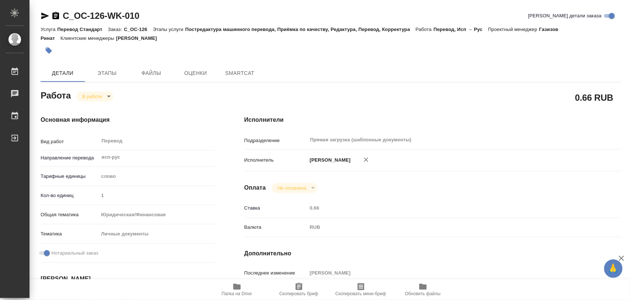
type textarea "x"
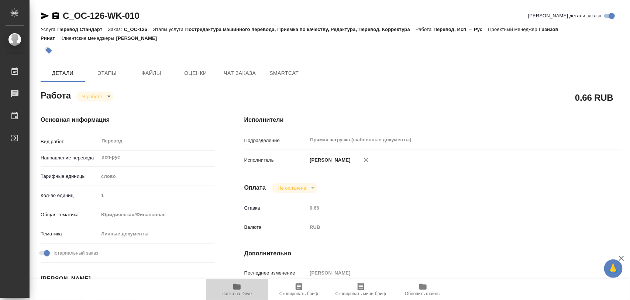
click at [237, 292] on span "Папка на Drive" at bounding box center [237, 293] width 30 height 5
type textarea "x"
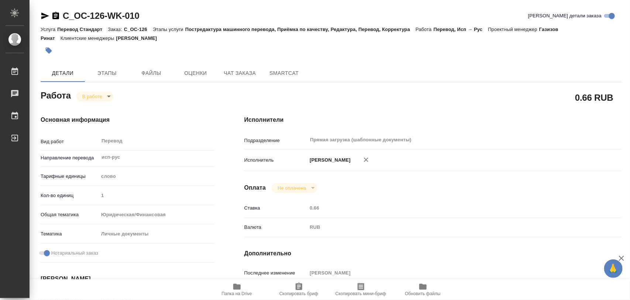
type textarea "x"
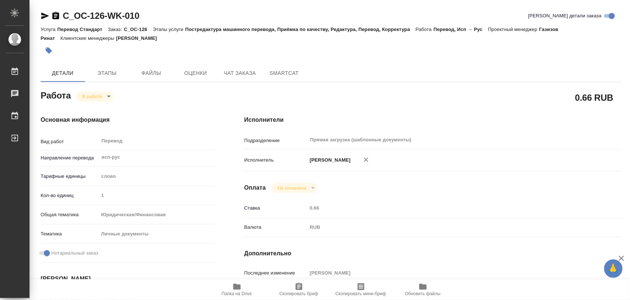
type textarea "x"
click at [107, 94] on body "🙏 .cls-1 fill:#fff; AWATERA Iglakov Maksim Работы 0 Чаты График Выйти C_OC-126-…" at bounding box center [315, 150] width 630 height 300
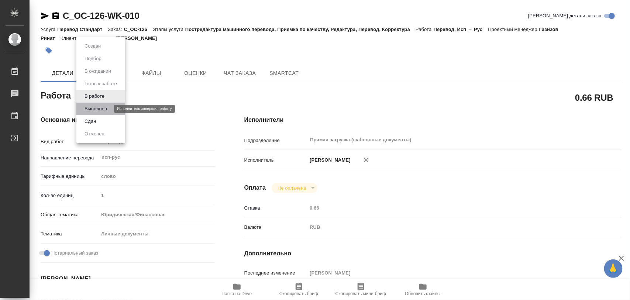
click at [103, 109] on button "Выполнен" at bounding box center [95, 109] width 27 height 8
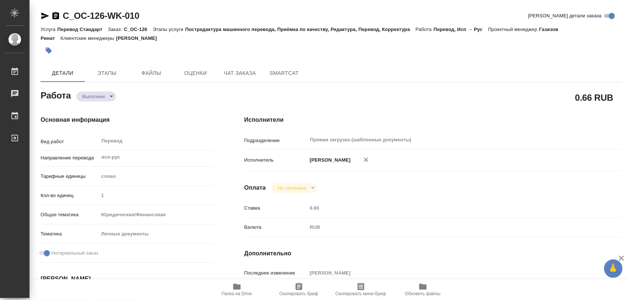
type textarea "x"
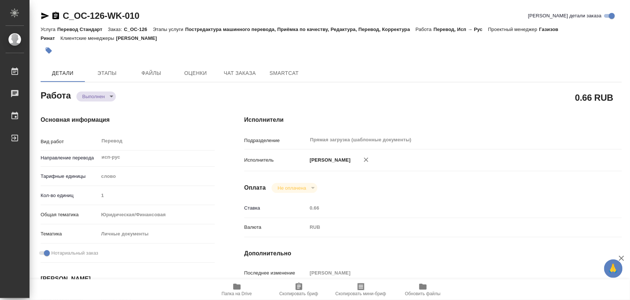
type textarea "x"
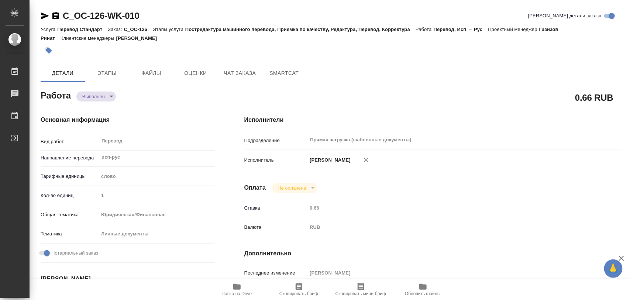
type textarea "x"
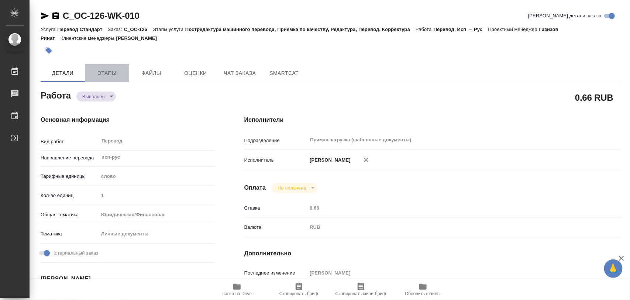
click at [106, 75] on span "Этапы" at bounding box center [106, 73] width 35 height 9
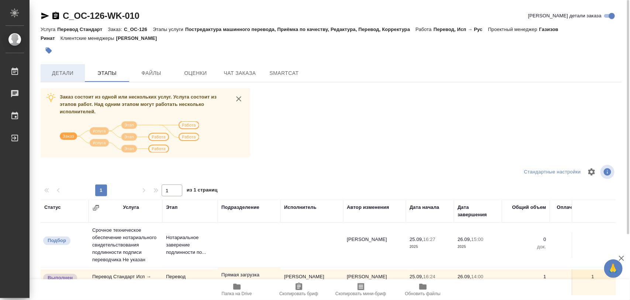
click at [63, 74] on span "Детали" at bounding box center [62, 73] width 35 height 9
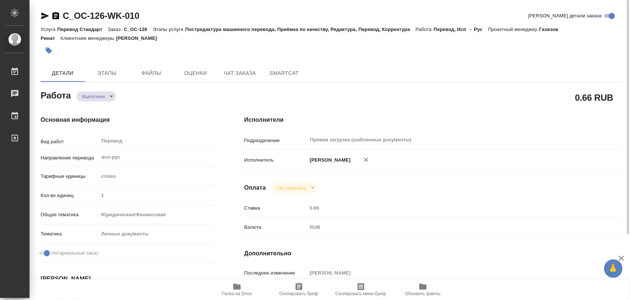
type textarea "x"
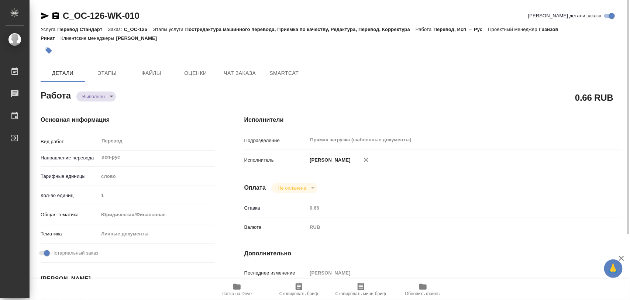
type textarea "x"
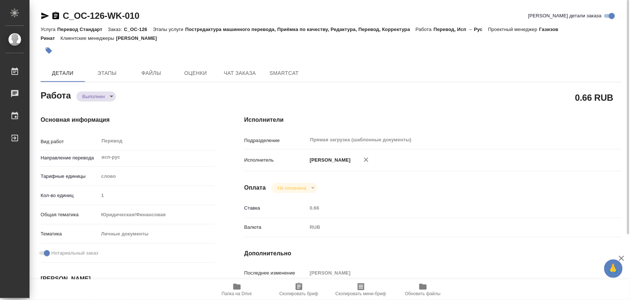
type textarea "x"
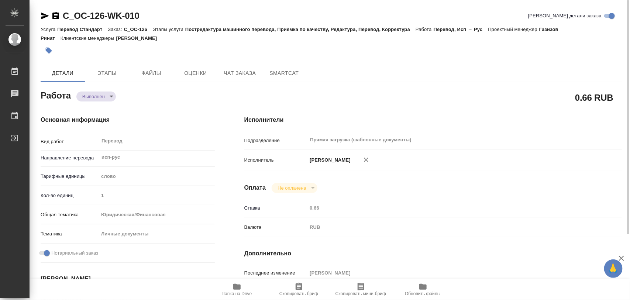
type textarea "x"
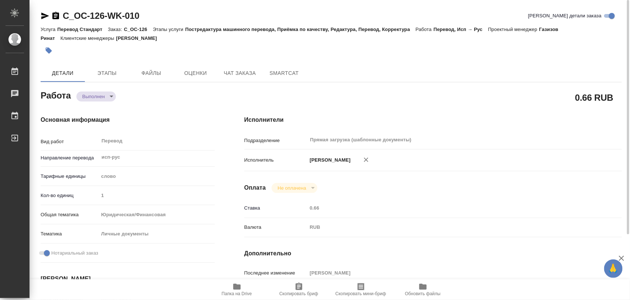
click at [52, 52] on icon "button" at bounding box center [48, 50] width 7 height 7
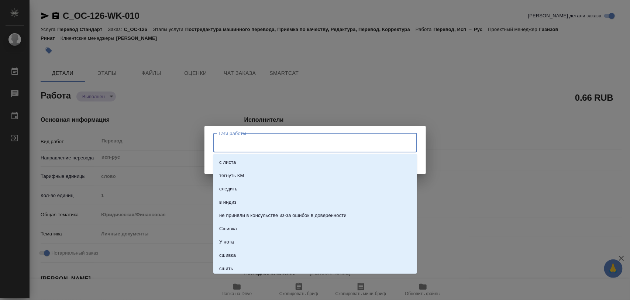
click at [222, 140] on input "Тэги работы" at bounding box center [308, 143] width 183 height 13
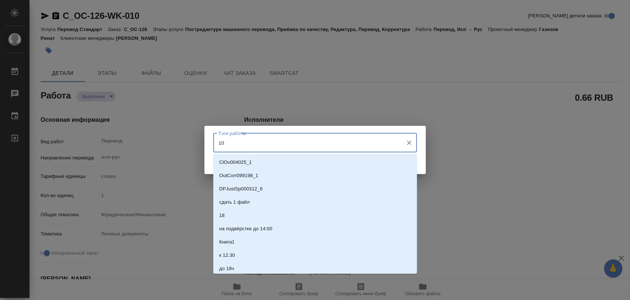
type input "100"
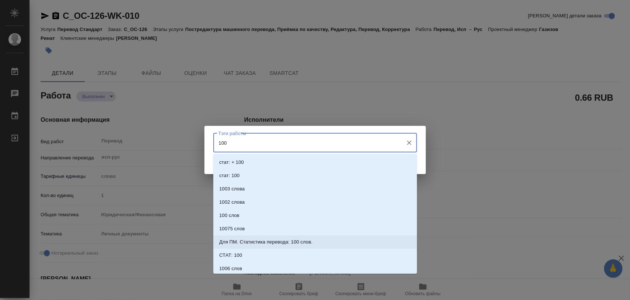
click at [307, 242] on p "Для ПМ. Статистика перевода: 100 слов." at bounding box center [265, 241] width 93 height 7
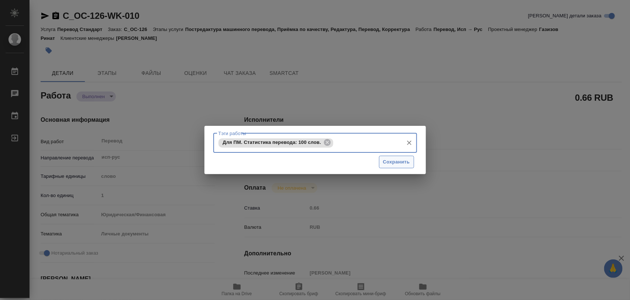
click at [403, 159] on span "Сохранить" at bounding box center [396, 162] width 27 height 8
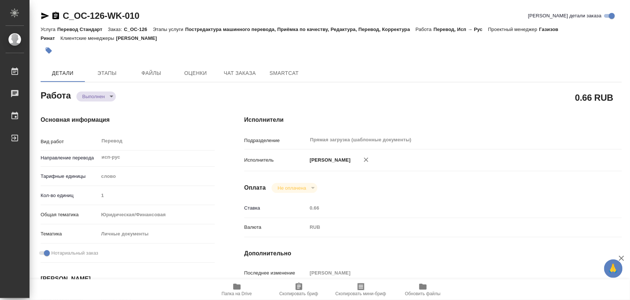
type input "completed"
type textarea "Перевод"
type textarea "x"
type input "исп-рус"
type input "5a8b1489cc6b4906c91bfd90"
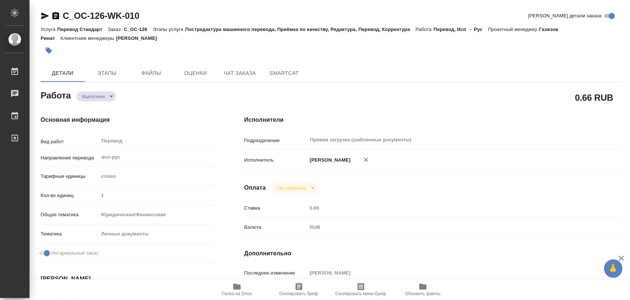
type input "1"
type input "yr-fn"
type input "5a8b8b956a9677013d343cfe"
checkbox input "true"
type input "25.09.2025 16:24"
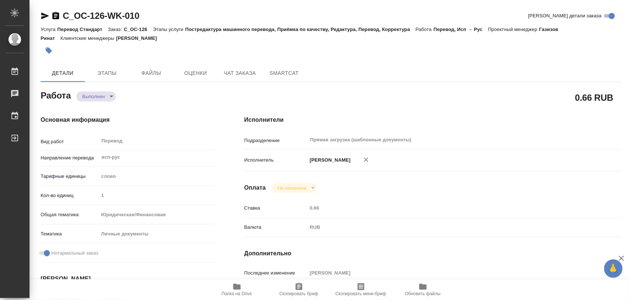
type input "25.09.2025 17:10"
type input "26.09.2025 14:00"
type input "26.09.2025 14:12"
type input "26.09.2025 15:00"
type input "Прямая загрузка (шаблонные документы)"
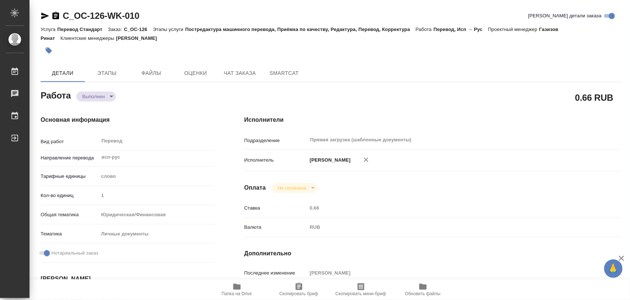
type input "notPayed"
type input "0.66"
type input "RUB"
type input "[PERSON_NAME]"
type textarea "x"
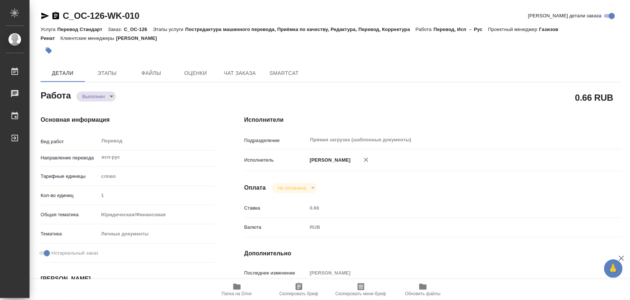
type textarea "/Clients/Omne Capital/Orders/C_OC-126/Translated/C_OC-126-WK-010"
type textarea "x"
type input "C_OC-126"
type input "Перевод Стандарт"
type input "Постредактура машинного перевода, Приёмка по качеству, Редактура, Перевод, Корр…"
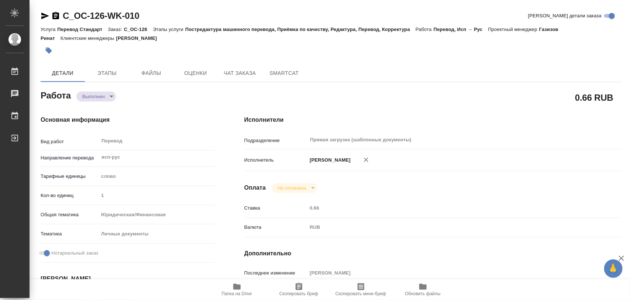
type input "[PERSON_NAME]"
type input "/Clients/Omne Capital/Orders/C_OC-126"
type textarea "x"
type textarea "В рефе предыдущий док с апостилем"
type textarea "x"
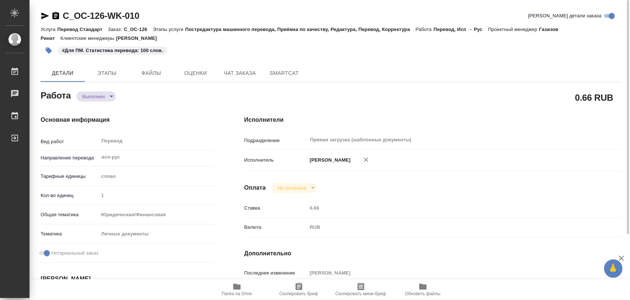
type textarea "x"
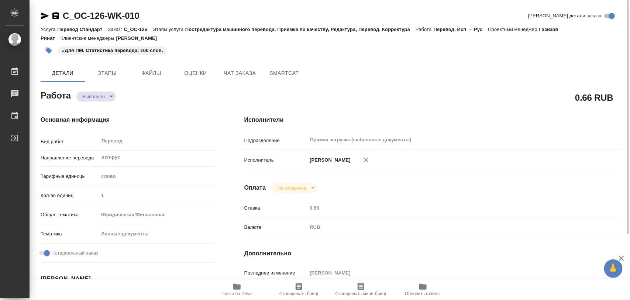
type textarea "x"
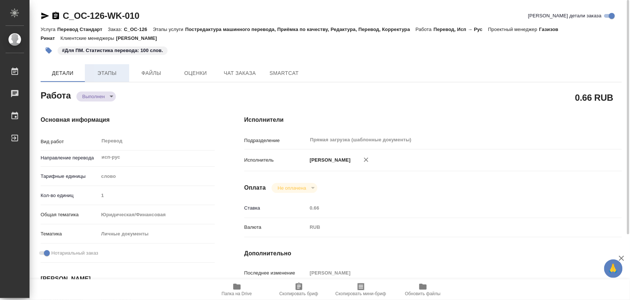
type textarea "x"
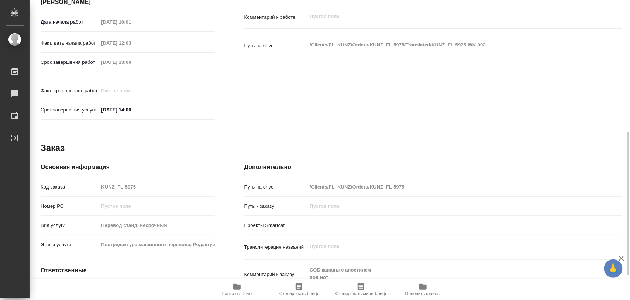
scroll to position [329, 0]
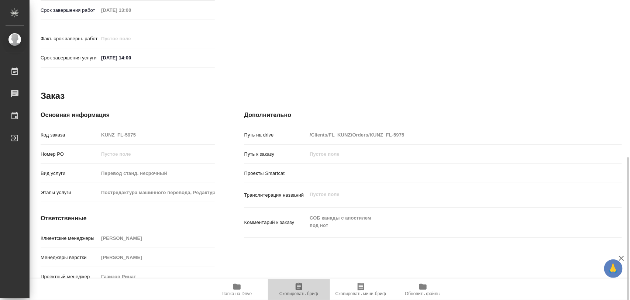
drag, startPoint x: 300, startPoint y: 288, endPoint x: 299, endPoint y: 298, distance: 10.0
click at [301, 291] on span "Скопировать бриф" at bounding box center [298, 289] width 53 height 14
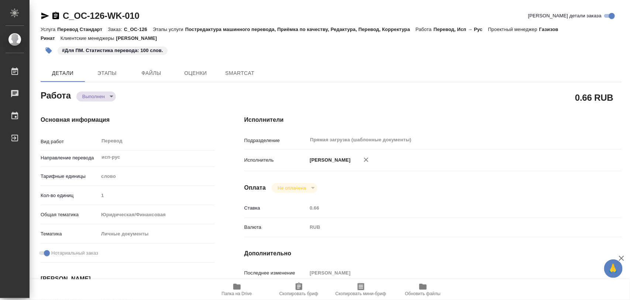
type textarea "x"
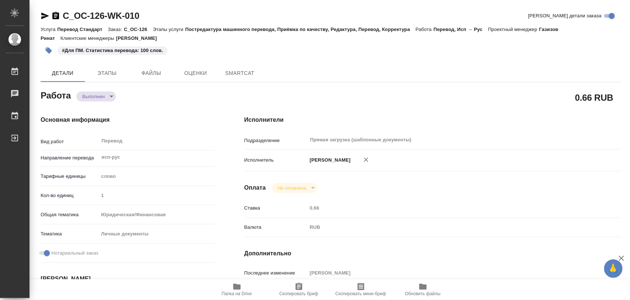
type textarea "x"
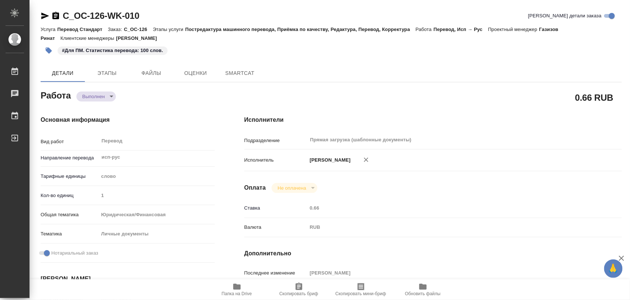
type textarea "x"
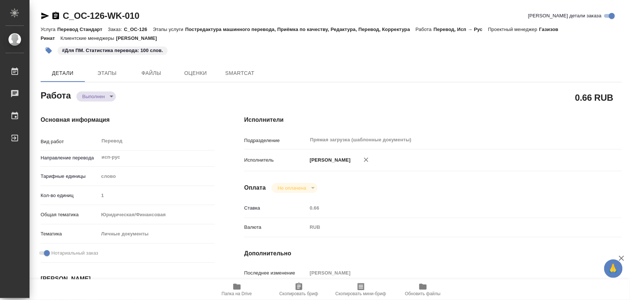
type textarea "x"
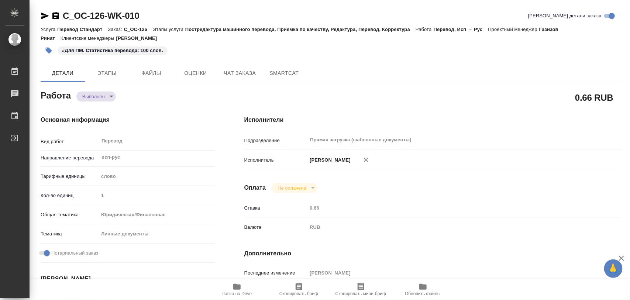
type textarea "x"
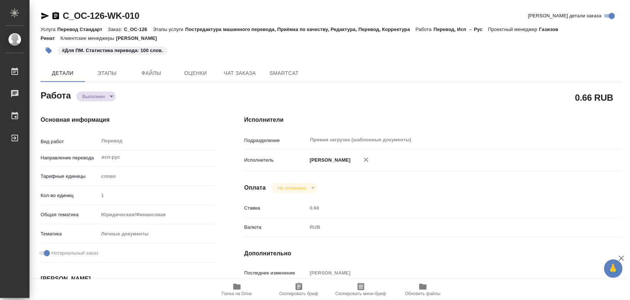
type textarea "x"
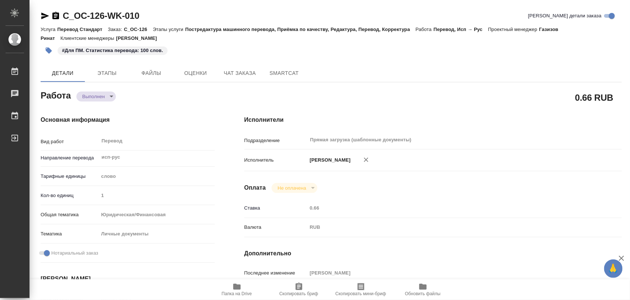
click at [239, 291] on span "Папка на Drive" at bounding box center [237, 293] width 30 height 5
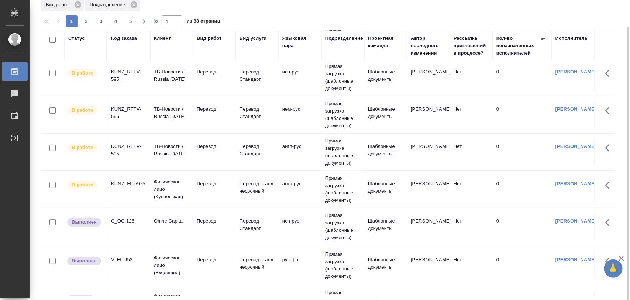
scroll to position [46, 0]
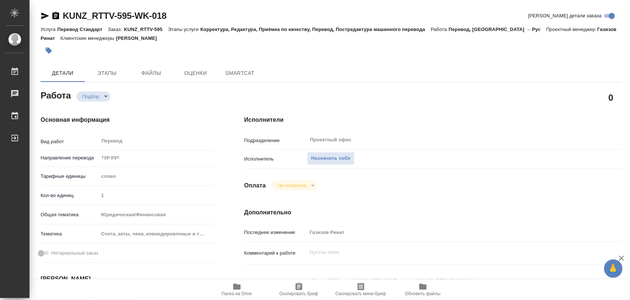
type textarea "x"
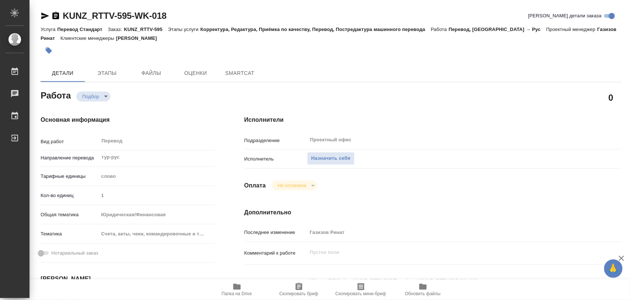
type textarea "x"
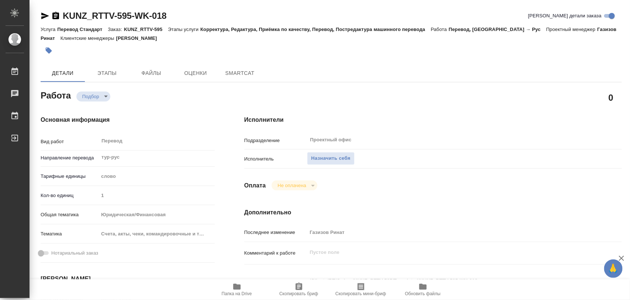
type textarea "x"
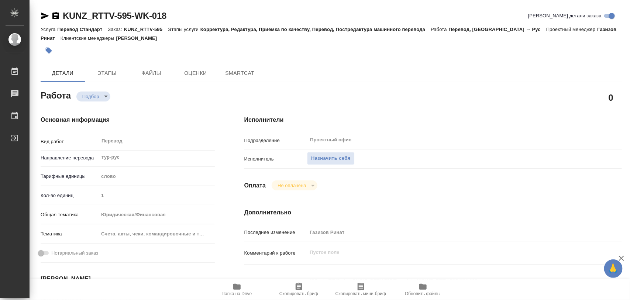
type textarea "x"
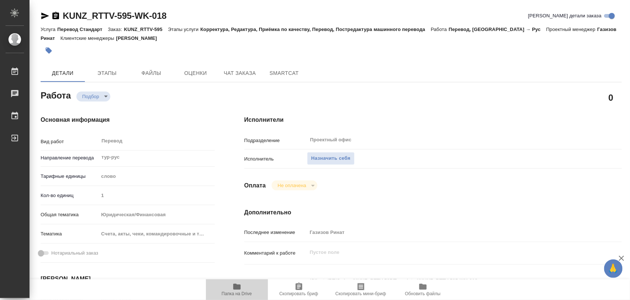
click at [245, 285] on span "Папка на Drive" at bounding box center [236, 289] width 53 height 14
type textarea "x"
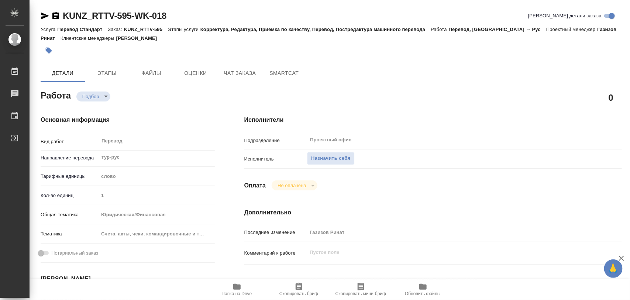
type textarea "x"
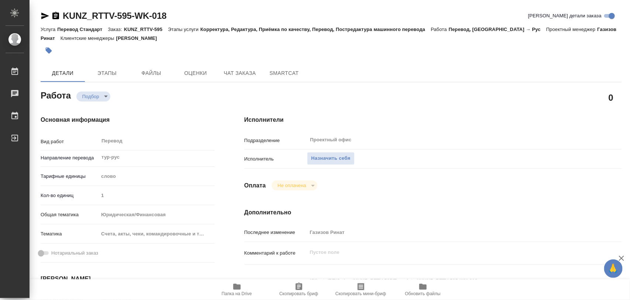
type textarea "x"
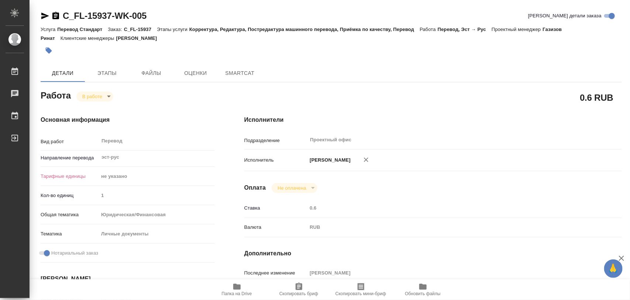
type textarea "x"
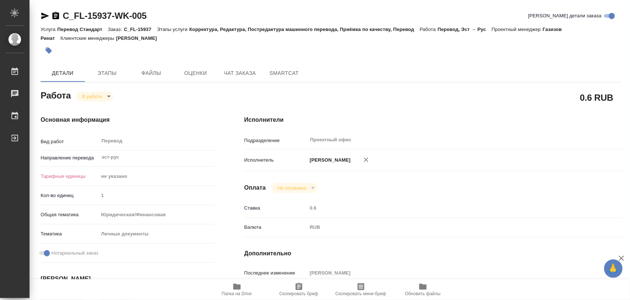
type textarea "x"
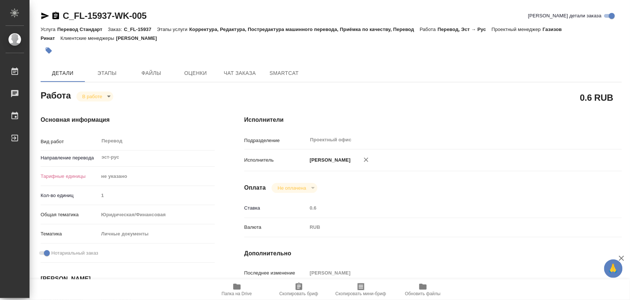
type textarea "x"
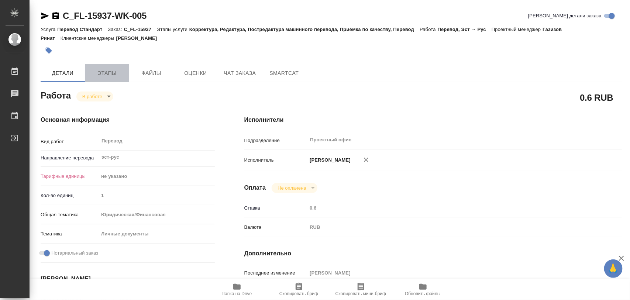
click at [117, 72] on span "Этапы" at bounding box center [106, 73] width 35 height 9
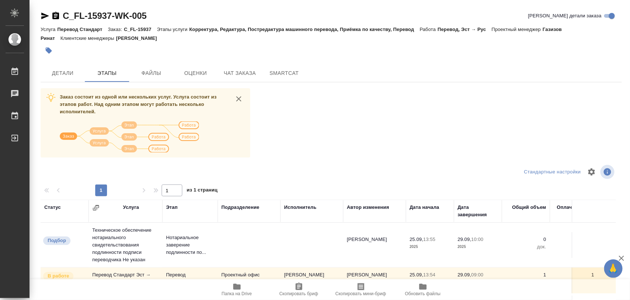
scroll to position [84, 0]
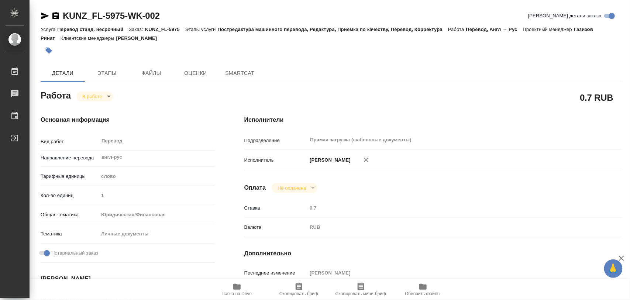
type textarea "x"
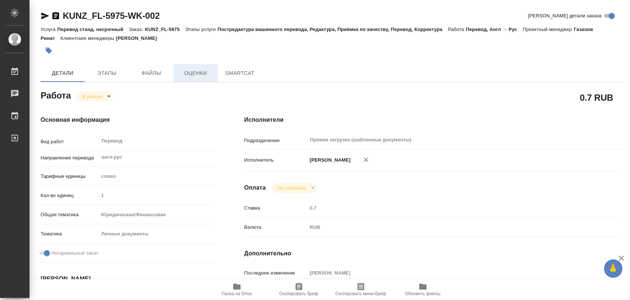
type textarea "x"
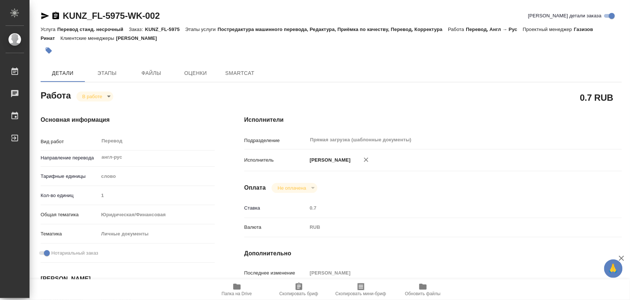
type textarea "x"
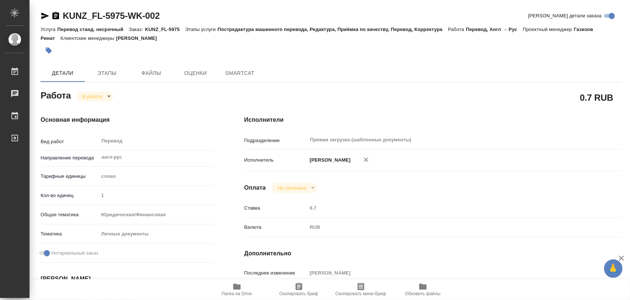
type textarea "x"
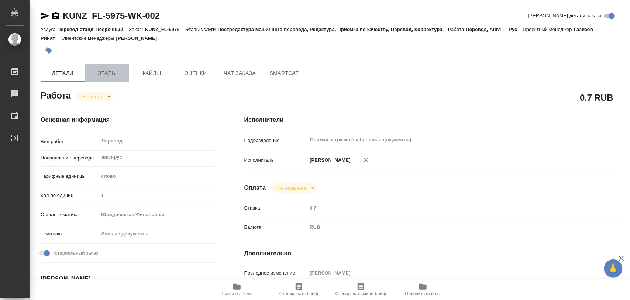
click at [106, 72] on span "Этапы" at bounding box center [106, 73] width 35 height 9
type textarea "x"
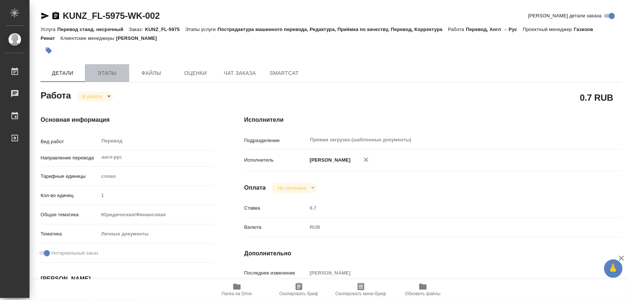
type textarea "x"
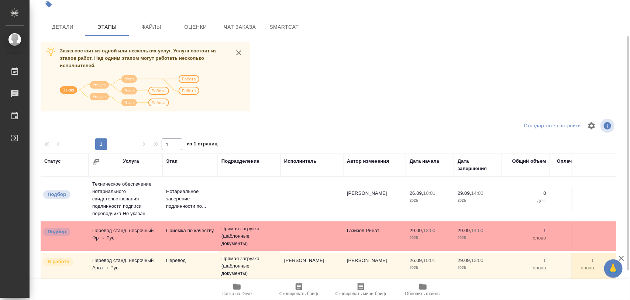
scroll to position [84, 0]
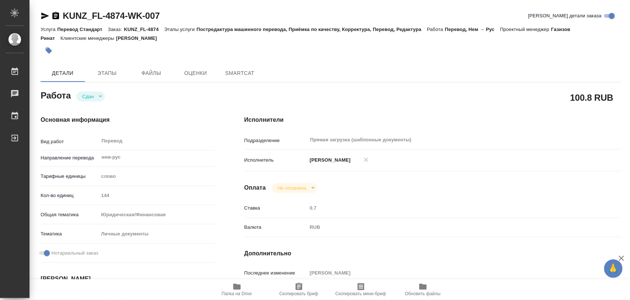
type textarea "x"
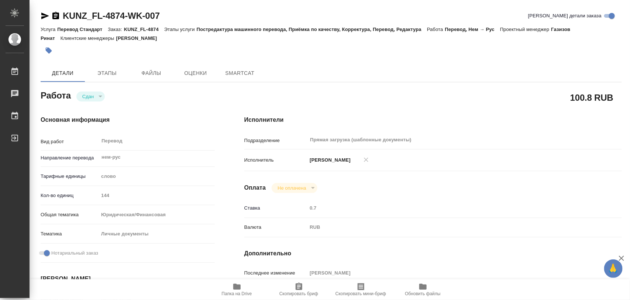
type textarea "x"
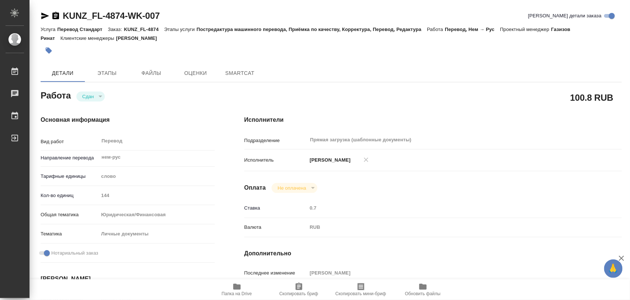
type textarea "x"
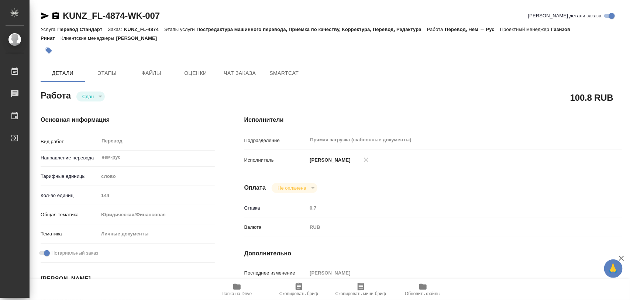
type textarea "x"
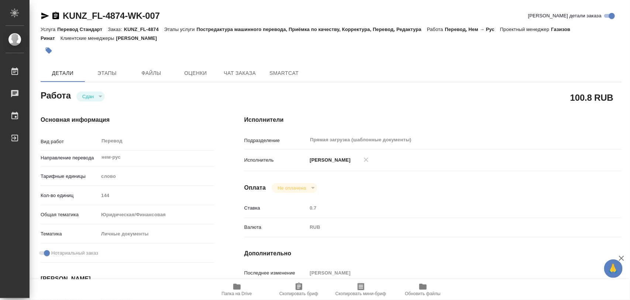
click at [236, 282] on icon "button" at bounding box center [237, 286] width 9 height 9
type textarea "x"
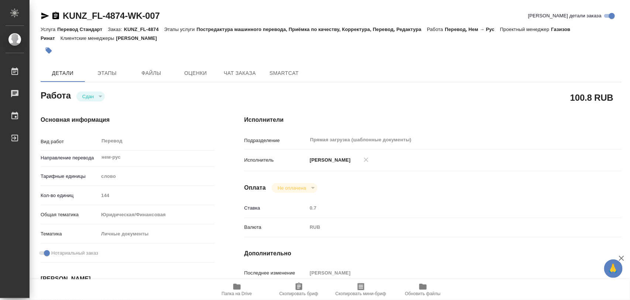
type textarea "x"
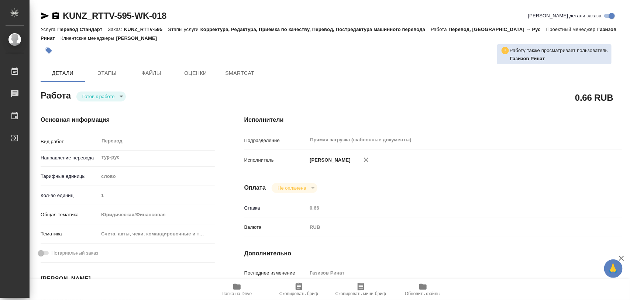
type textarea "x"
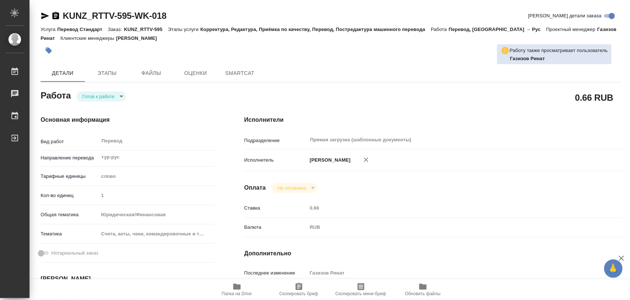
type textarea "x"
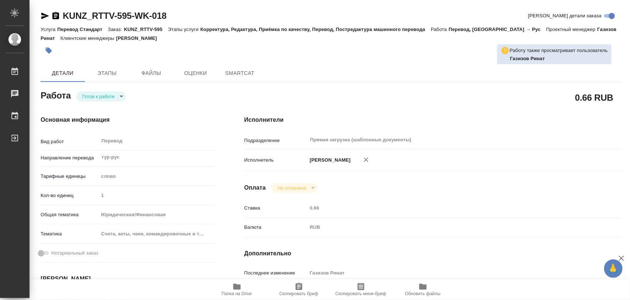
type textarea "x"
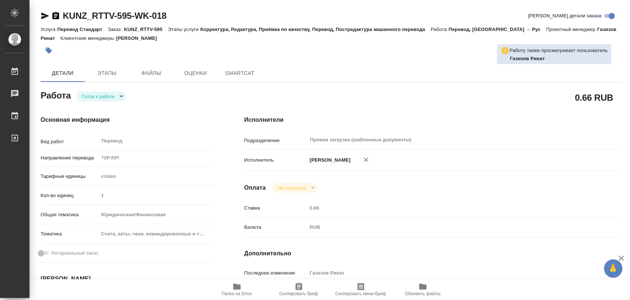
type textarea "x"
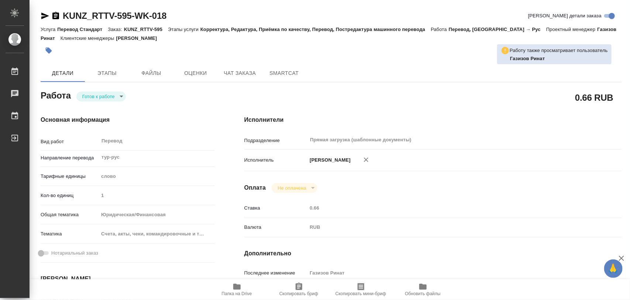
click at [122, 95] on body "🙏 .cls-1 fill:#fff; AWATERA Iglakov Maksim Работы Чаты График Выйти KUNZ_RTTV-5…" at bounding box center [315, 150] width 630 height 300
type textarea "x"
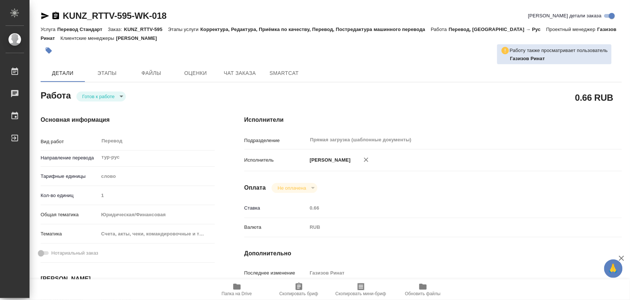
type textarea "x"
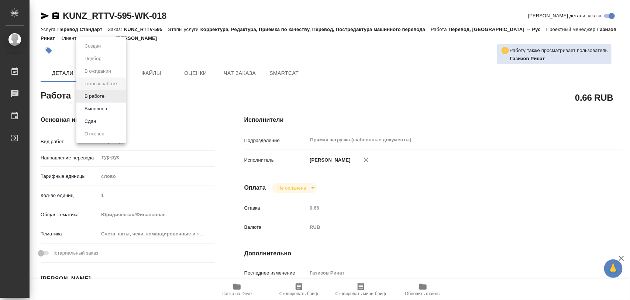
click at [112, 104] on li "Выполнен" at bounding box center [100, 109] width 49 height 13
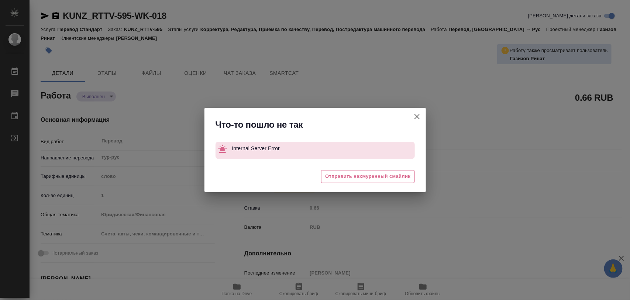
type textarea "x"
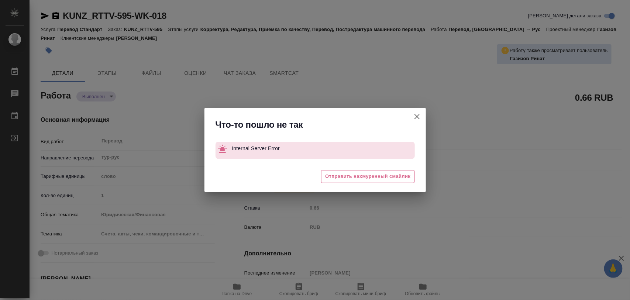
type textarea "x"
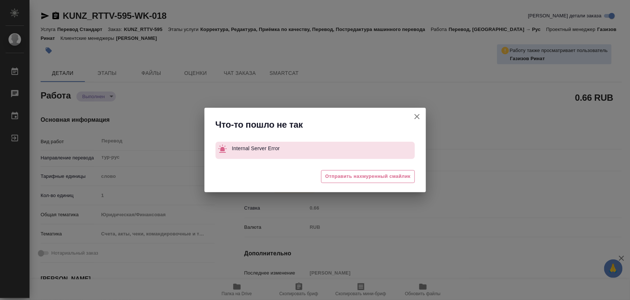
type textarea "x"
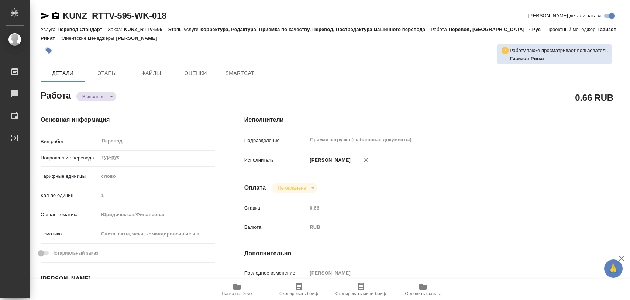
type textarea "x"
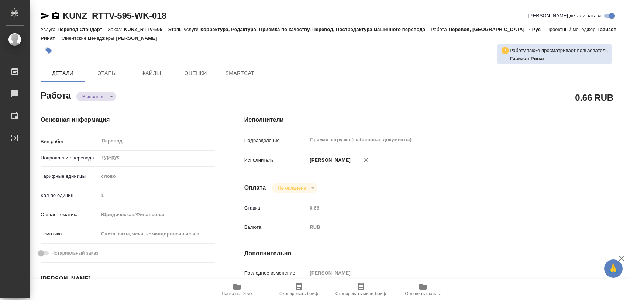
type textarea "x"
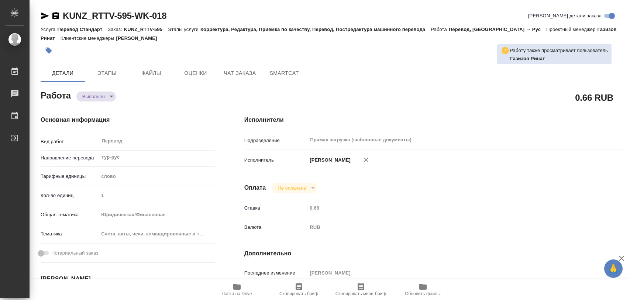
type textarea "x"
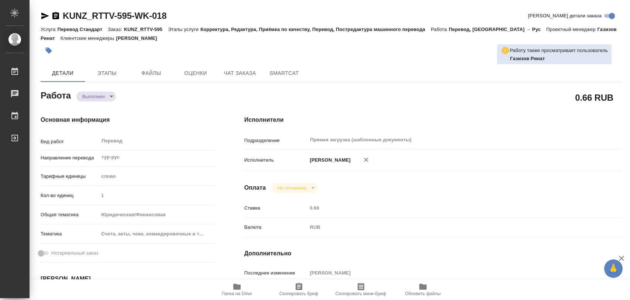
type textarea "x"
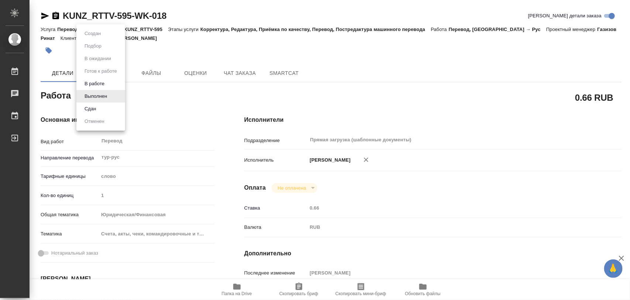
click at [111, 96] on body "🙏 .cls-1 fill:#fff; AWATERA Iglakov Maksim Работы 0 Чаты График Выйти KUNZ_RTTV…" at bounding box center [315, 150] width 630 height 300
click at [100, 84] on button "В работе" at bounding box center [94, 84] width 24 height 8
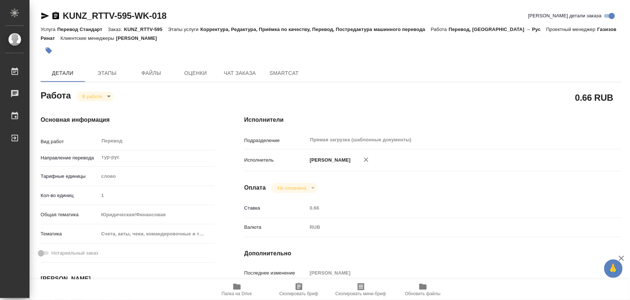
type textarea "x"
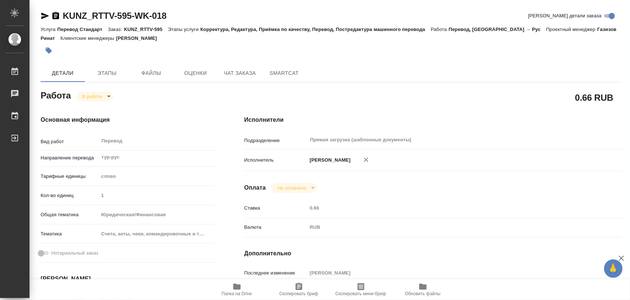
type textarea "x"
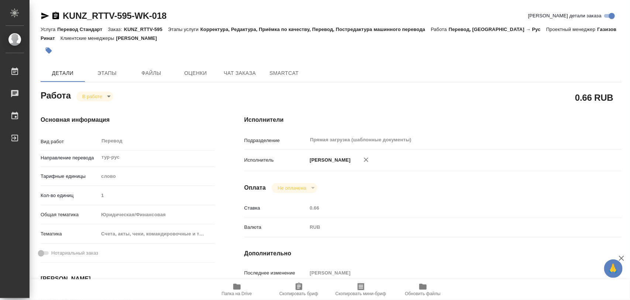
type textarea "x"
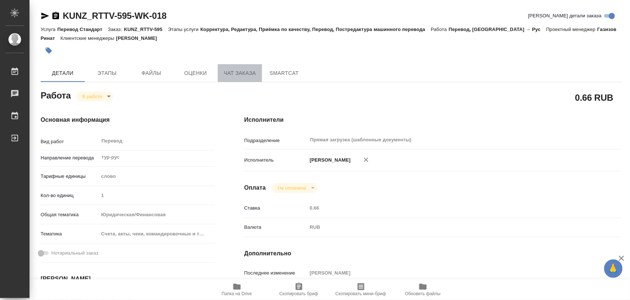
click at [236, 71] on span "Чат заказа" at bounding box center [239, 73] width 35 height 9
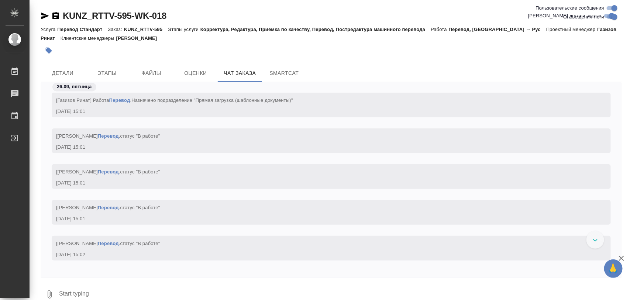
scroll to position [6994, 0]
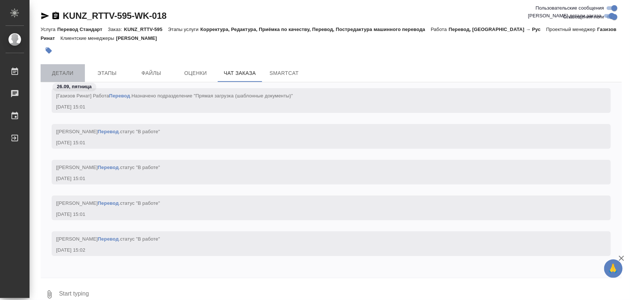
click at [69, 75] on span "Детали" at bounding box center [62, 73] width 35 height 9
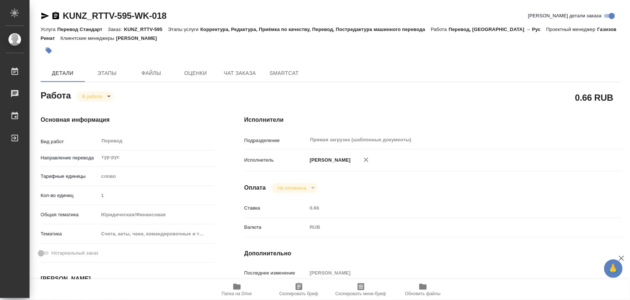
type textarea "x"
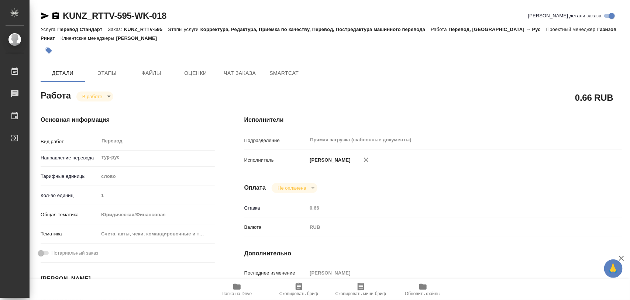
type textarea "x"
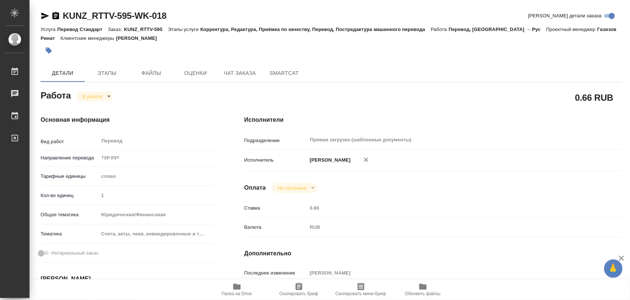
type textarea "x"
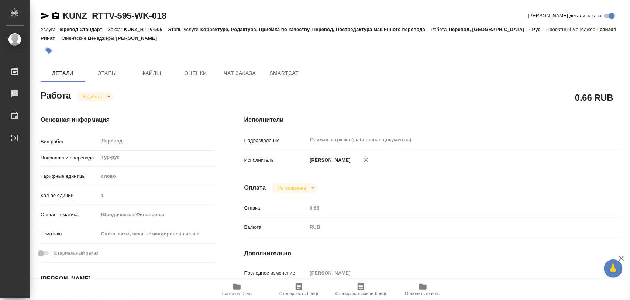
type textarea "x"
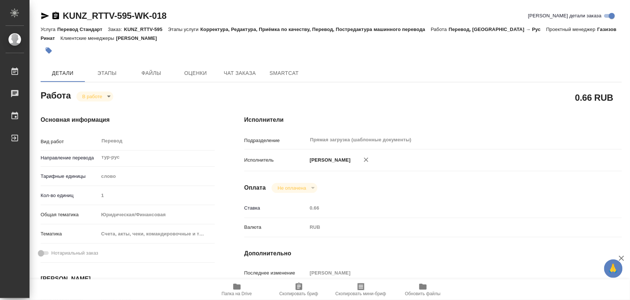
click at [238, 285] on icon "button" at bounding box center [236, 287] width 7 height 6
click at [297, 287] on icon "button" at bounding box center [299, 286] width 9 height 9
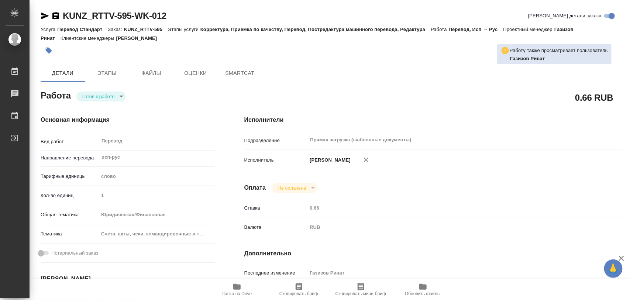
type textarea "x"
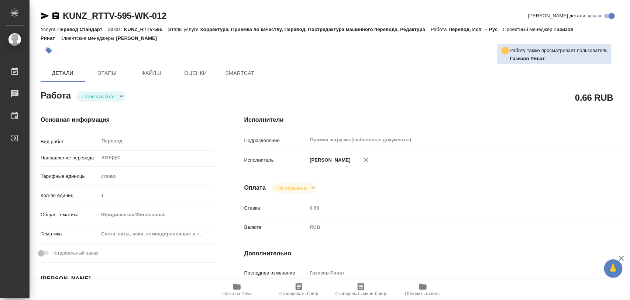
type textarea "x"
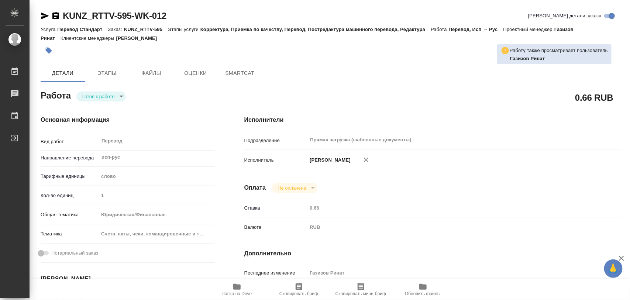
type textarea "x"
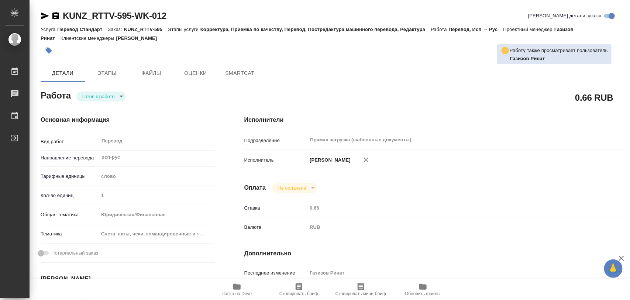
type textarea "x"
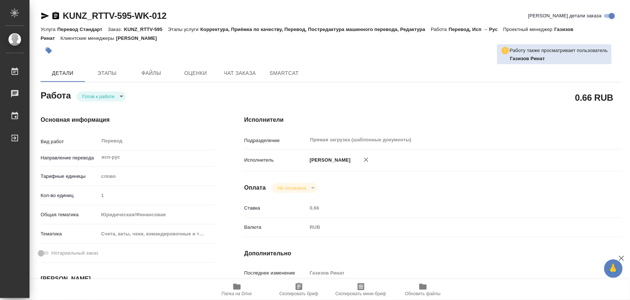
type textarea "x"
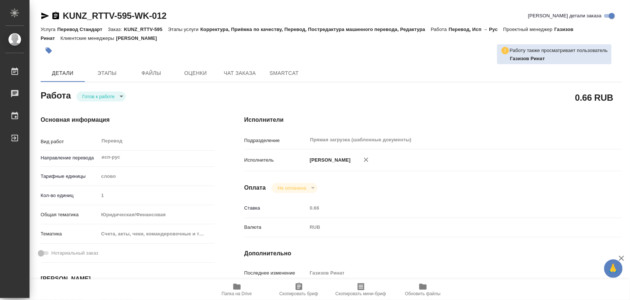
click at [120, 98] on body "🙏 .cls-1 fill:#fff; AWATERA Iglakov Maksim Работы Чаты График Выйти KUNZ_RTTV-5…" at bounding box center [315, 150] width 630 height 300
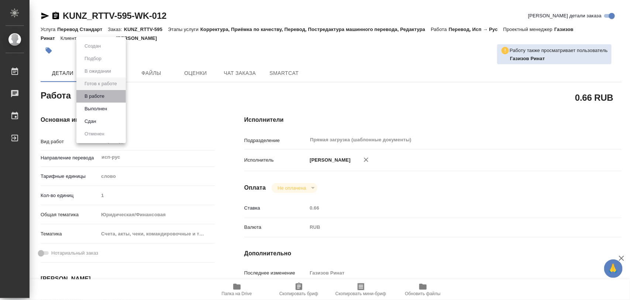
click at [106, 91] on li "В работе" at bounding box center [100, 96] width 49 height 13
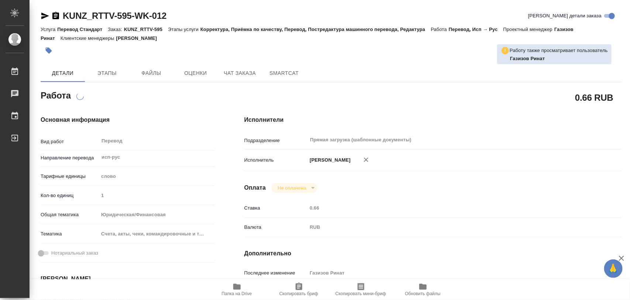
type textarea "x"
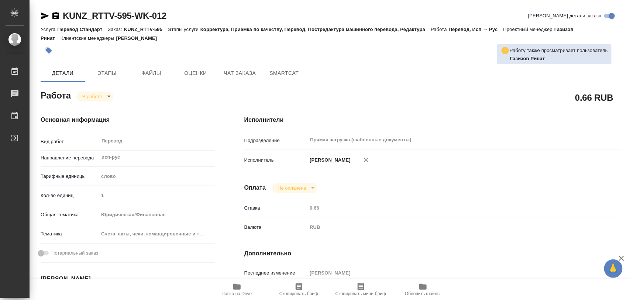
type textarea "x"
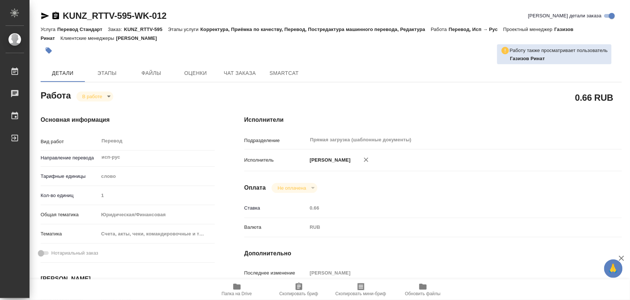
type textarea "x"
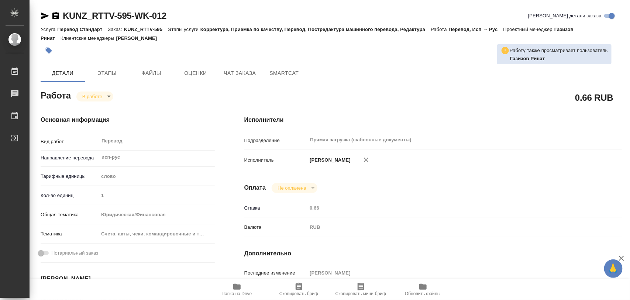
type textarea "x"
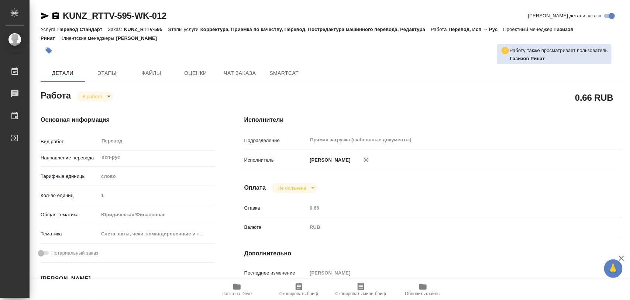
type textarea "x"
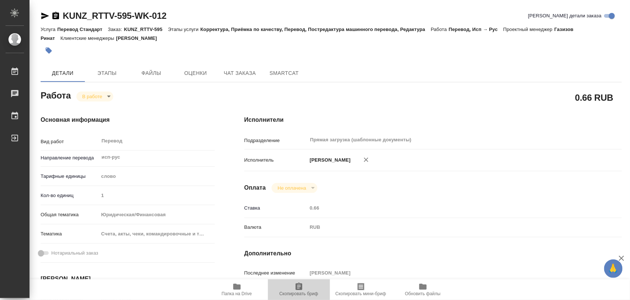
click at [299, 290] on icon "button" at bounding box center [299, 286] width 7 height 7
click at [296, 287] on icon "button" at bounding box center [299, 286] width 7 height 7
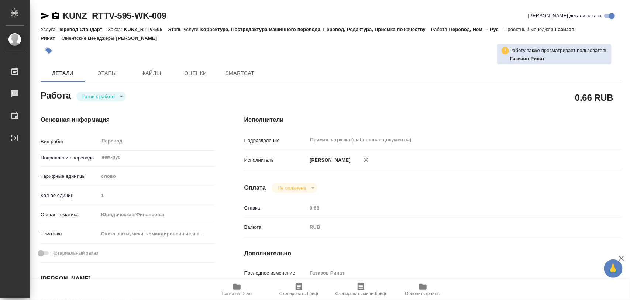
type textarea "x"
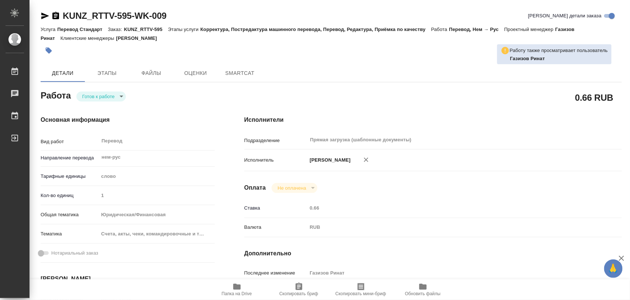
type textarea "x"
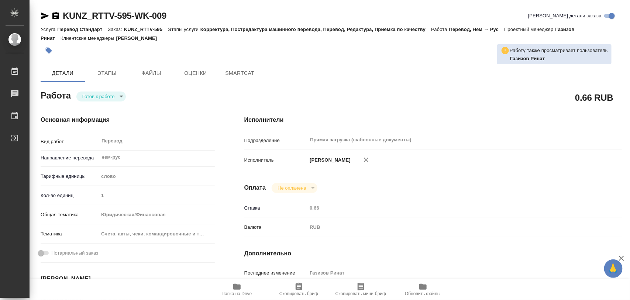
type textarea "x"
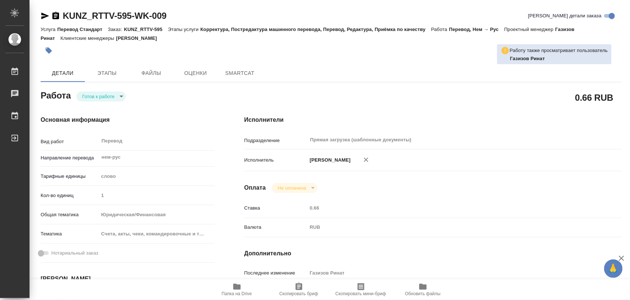
type textarea "x"
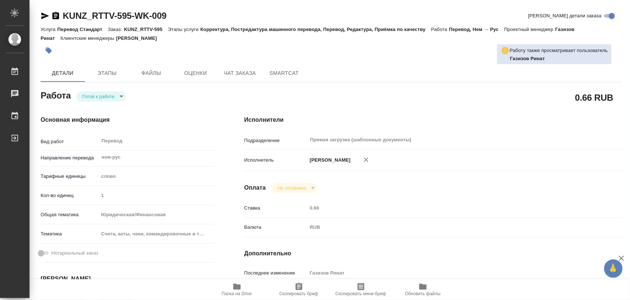
click at [120, 97] on body "🙏 .cls-1 fill:#fff; AWATERA Iglakov Maksim Работы Чаты График Выйти KUNZ_RTTV-5…" at bounding box center [315, 150] width 630 height 300
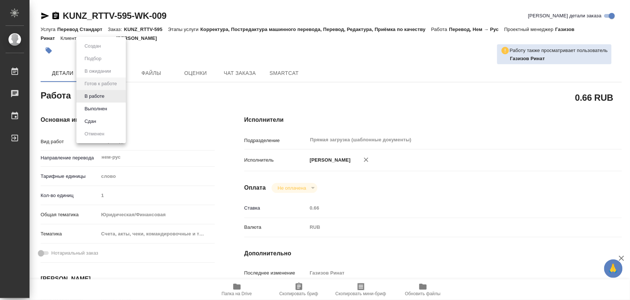
type textarea "x"
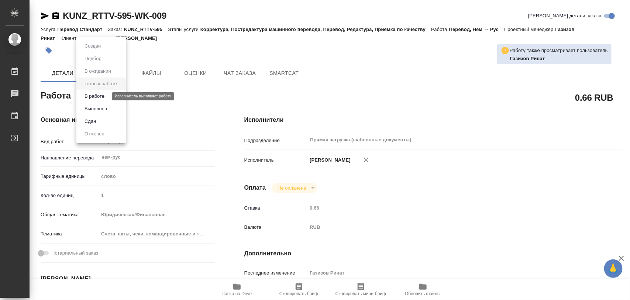
click at [104, 94] on button "В работе" at bounding box center [94, 96] width 24 height 8
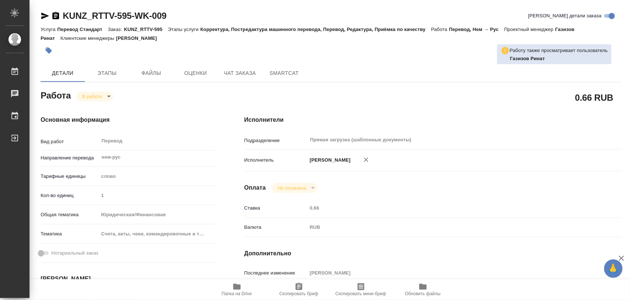
type textarea "x"
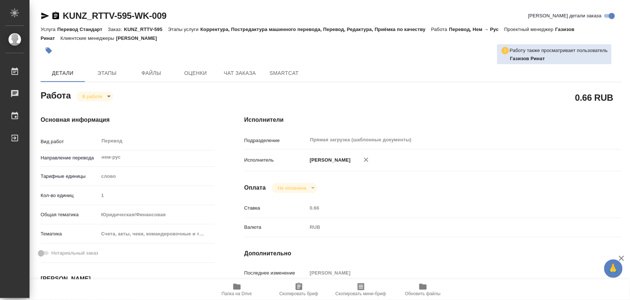
type textarea "x"
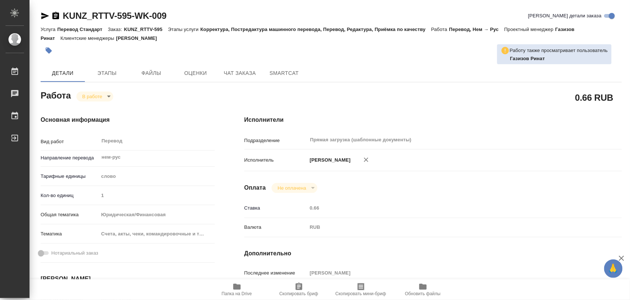
type textarea "x"
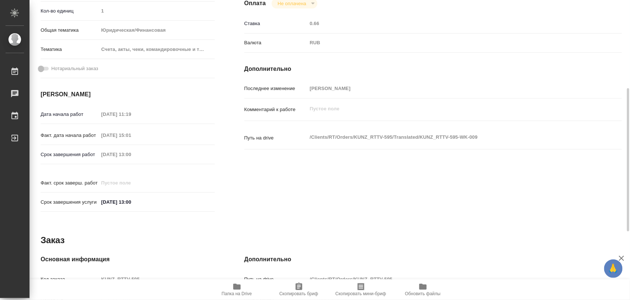
scroll to position [329, 0]
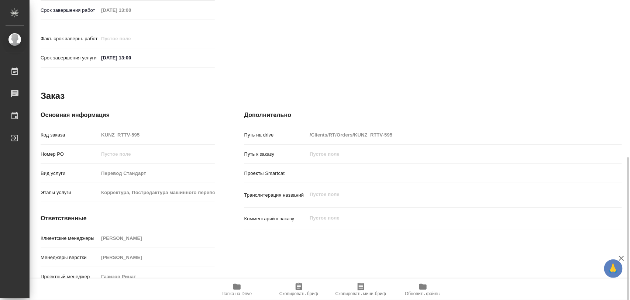
click at [299, 293] on span "Скопировать бриф" at bounding box center [298, 293] width 39 height 5
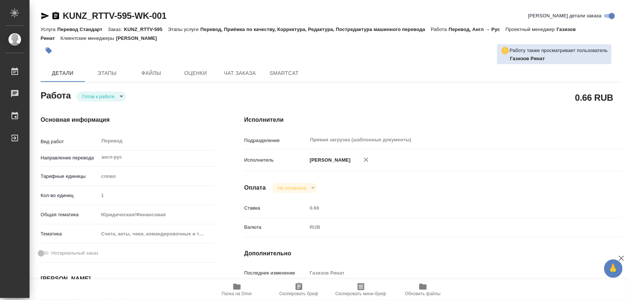
type textarea "x"
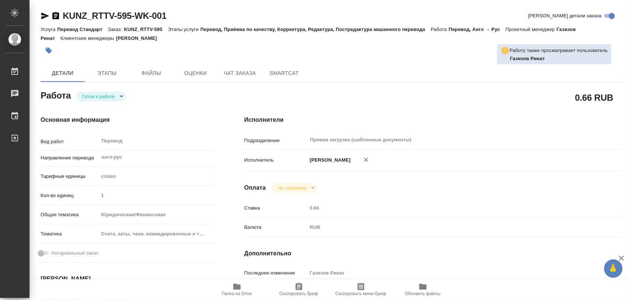
type textarea "x"
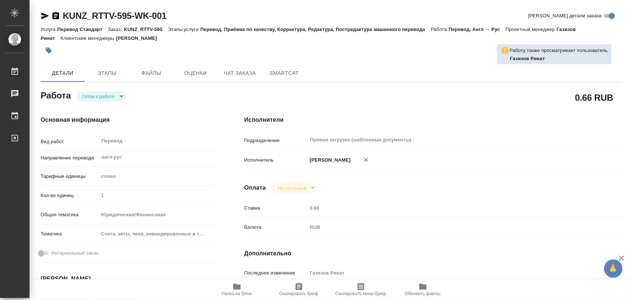
click at [119, 97] on body "🙏 .cls-1 fill:#fff; AWATERA Iglakov Maksim Работы Чаты График Выйти KUNZ_RTTV-5…" at bounding box center [315, 150] width 630 height 300
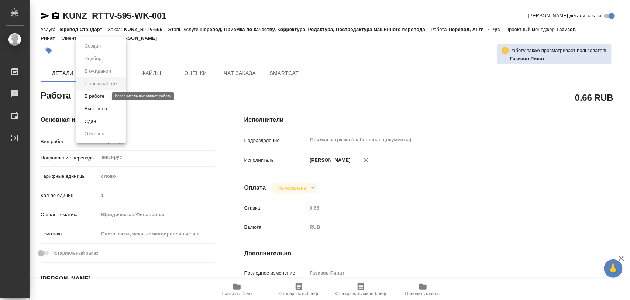
click at [103, 97] on button "В работе" at bounding box center [94, 96] width 24 height 8
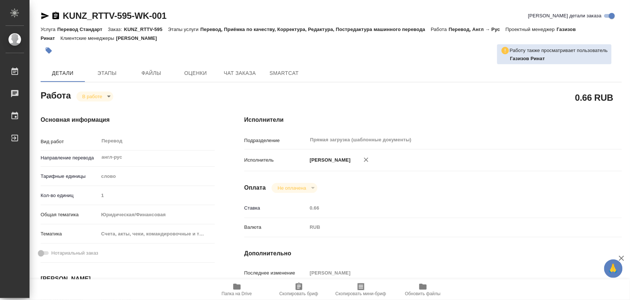
type textarea "x"
